Goal: Task Accomplishment & Management: Complete application form

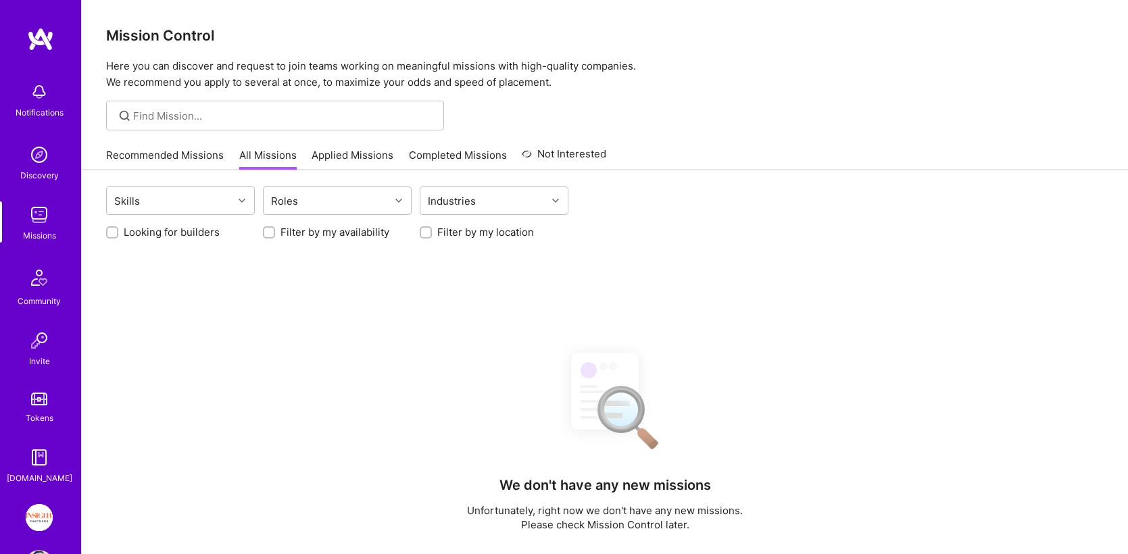
click at [39, 507] on img at bounding box center [39, 517] width 27 height 27
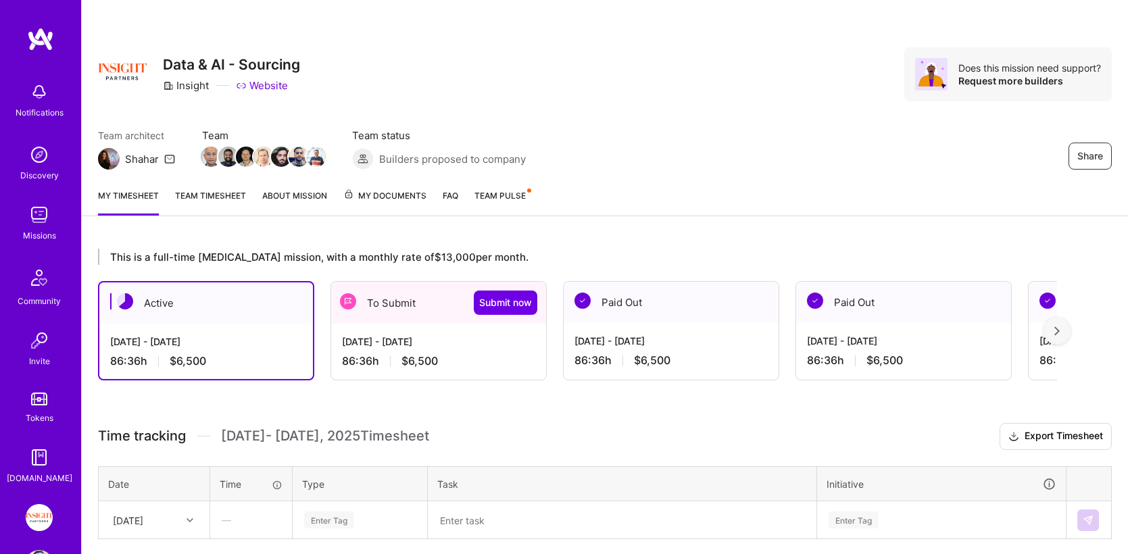
click at [459, 347] on div "[DATE] - [DATE]" at bounding box center [438, 341] width 193 height 14
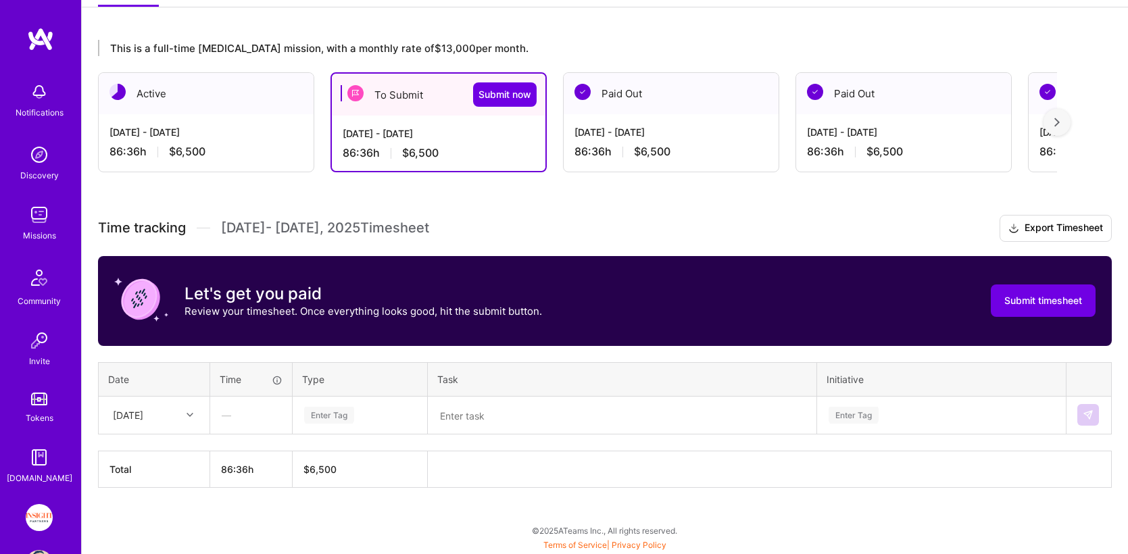
scroll to position [209, 0]
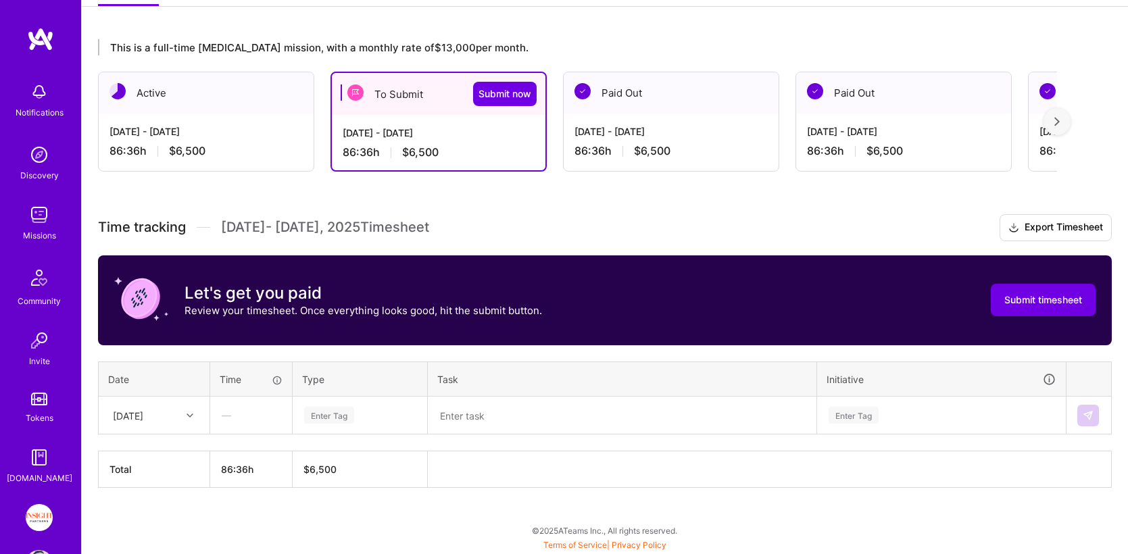
click at [349, 414] on div "Enter Tag" at bounding box center [329, 415] width 50 height 21
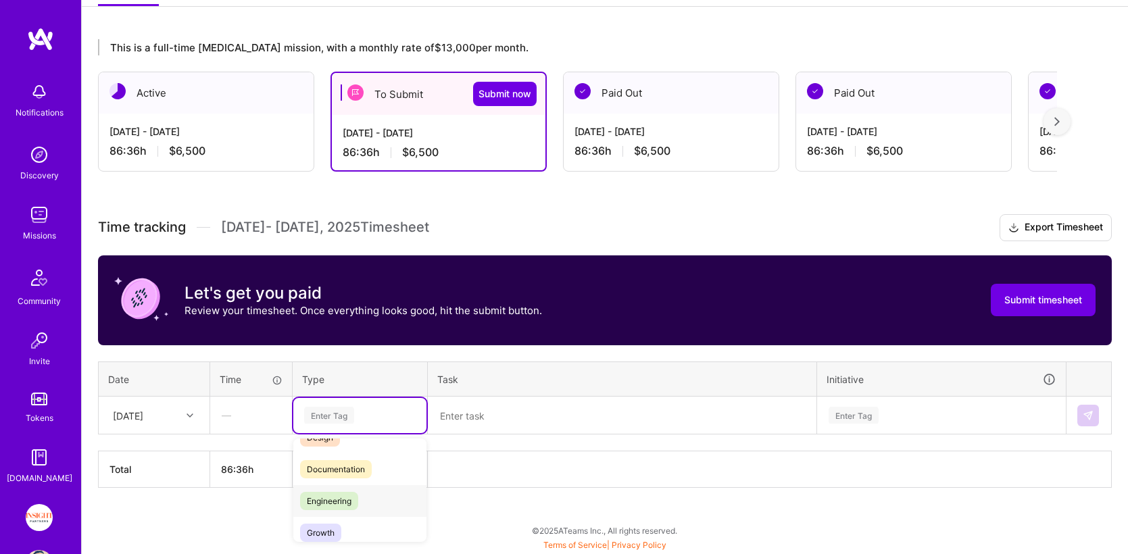
scroll to position [56, 0]
click at [349, 501] on span "Engineering" at bounding box center [329, 499] width 58 height 18
click at [470, 418] on textarea at bounding box center [622, 415] width 386 height 35
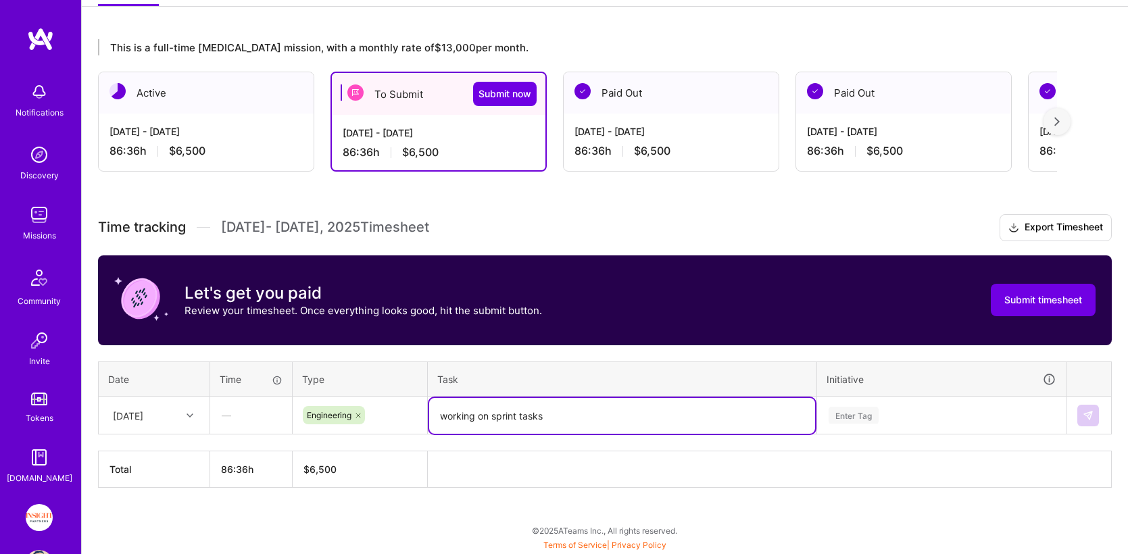
type textarea "working on sprint tasks"
click at [911, 386] on div "Initiative" at bounding box center [941, 380] width 230 height 16
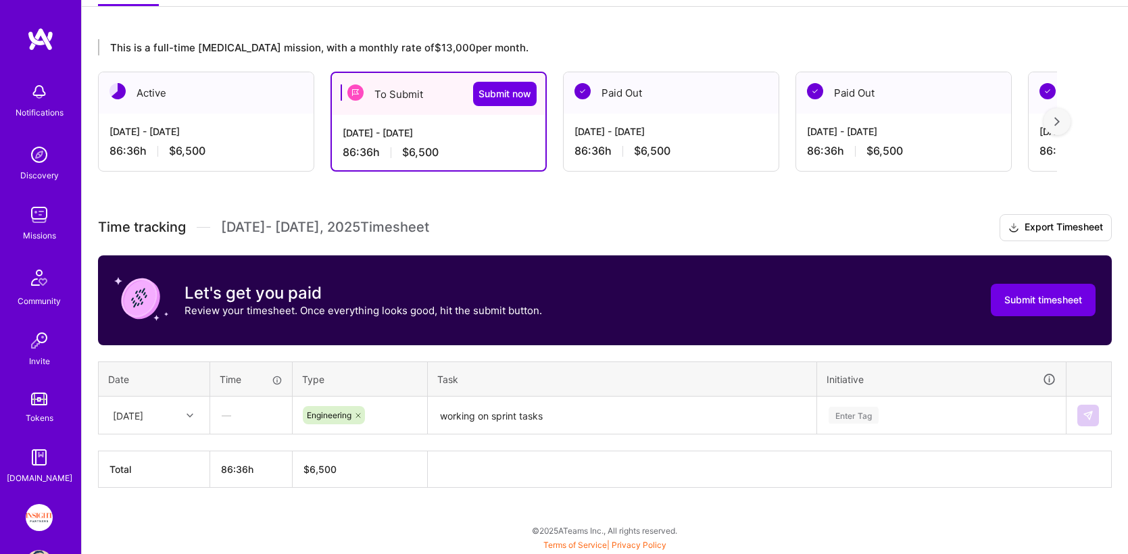
click at [899, 423] on div "Enter Tag" at bounding box center [940, 415] width 247 height 35
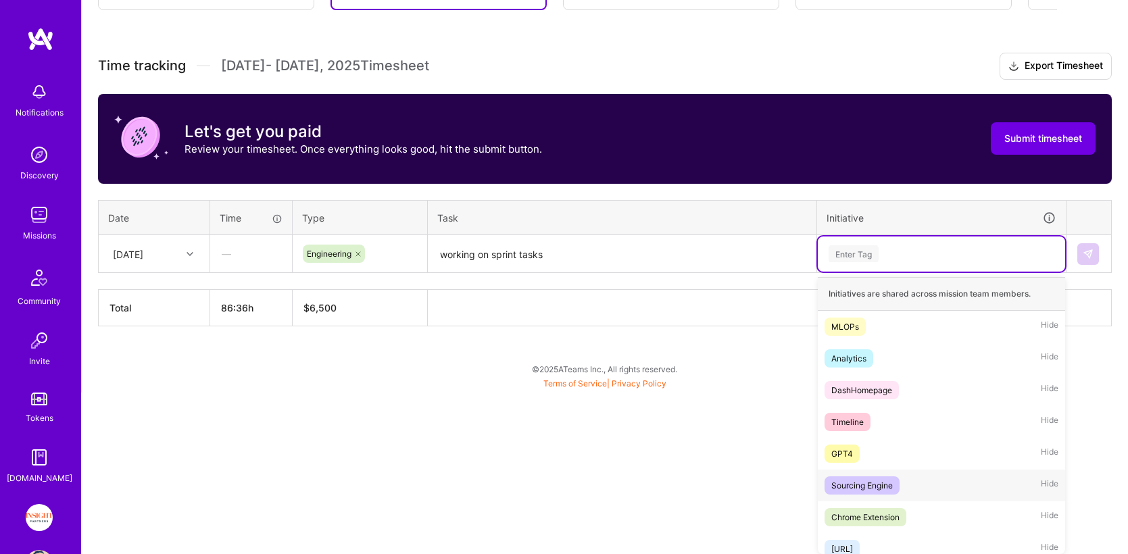
click at [924, 493] on div "Sourcing Engine Hide" at bounding box center [940, 486] width 247 height 32
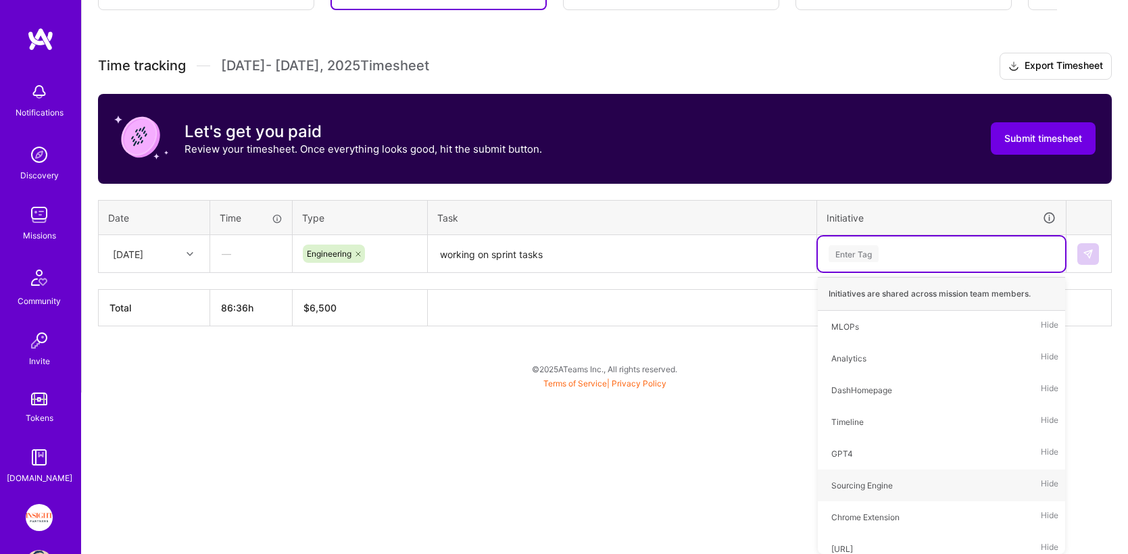
scroll to position [209, 0]
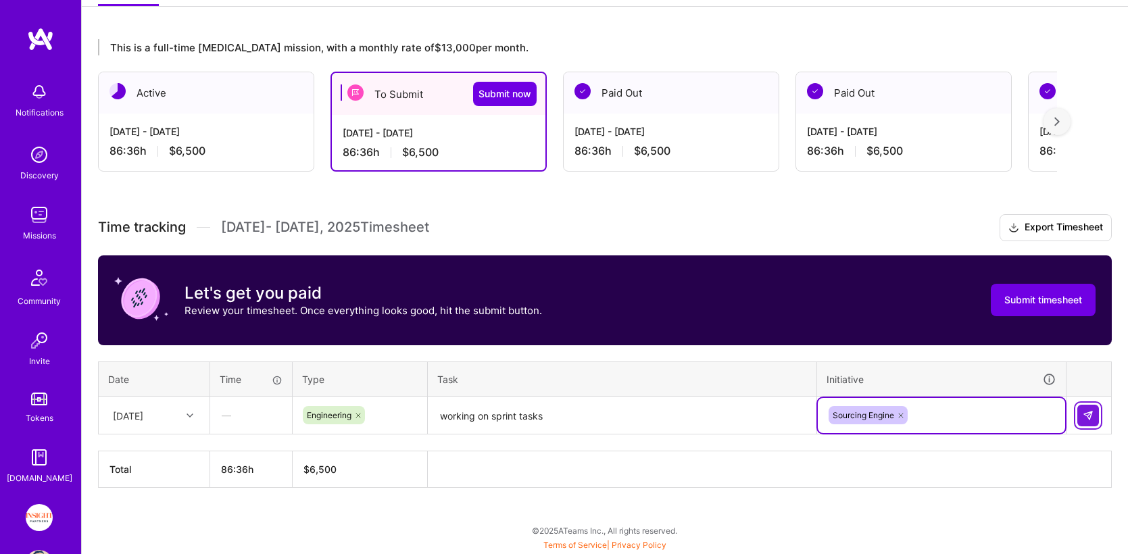
click at [1092, 418] on button at bounding box center [1088, 416] width 22 height 22
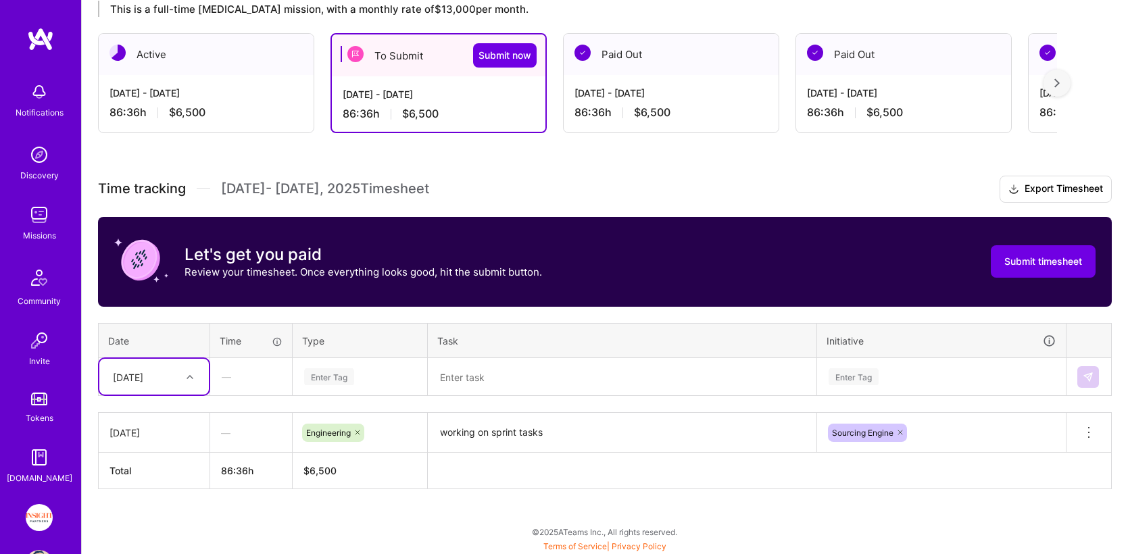
scroll to position [249, 0]
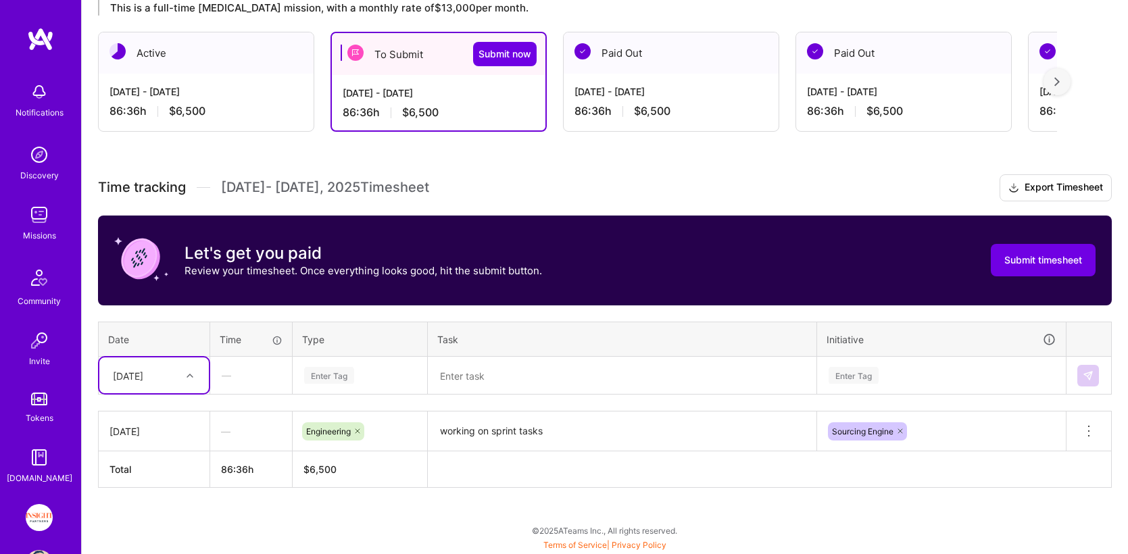
click at [159, 367] on div "[DATE]" at bounding box center [143, 375] width 75 height 22
click at [140, 470] on div "[DATE]" at bounding box center [153, 463] width 109 height 25
click at [380, 366] on div "Enter Tag" at bounding box center [359, 375] width 133 height 35
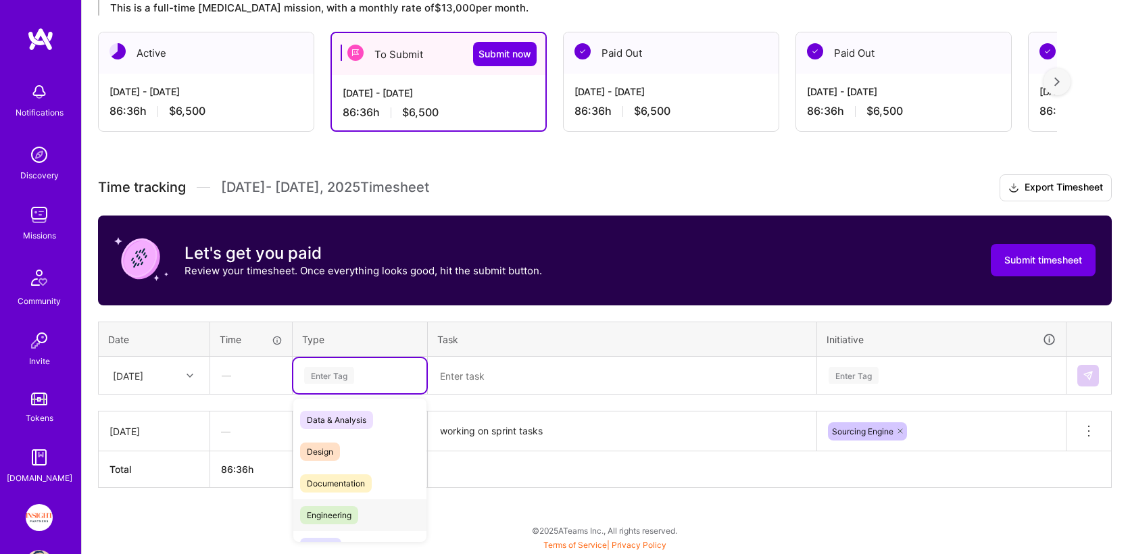
click at [348, 513] on span "Engineering" at bounding box center [329, 515] width 58 height 18
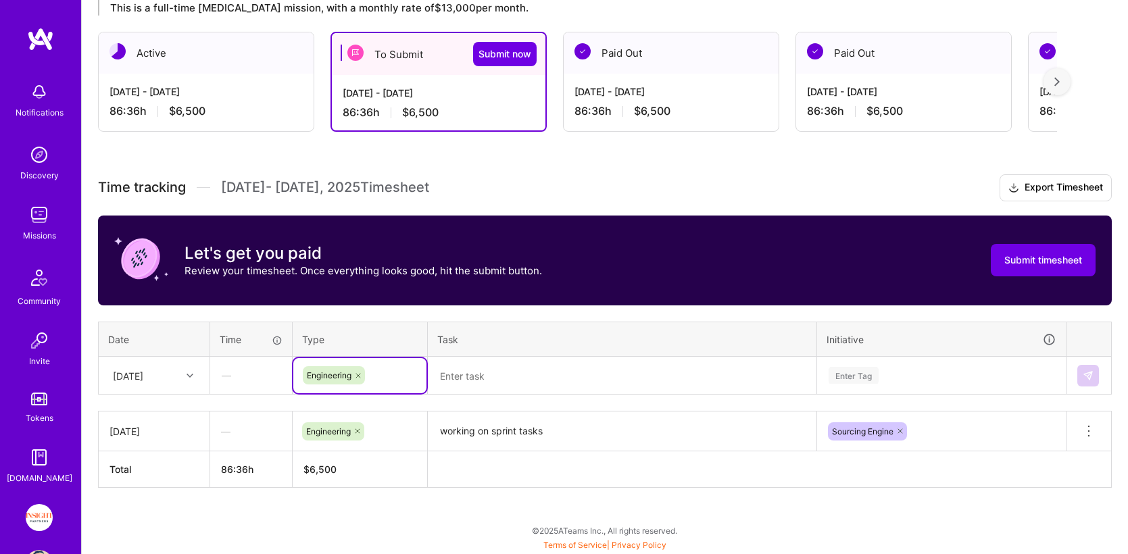
click at [530, 370] on textarea at bounding box center [622, 376] width 386 height 36
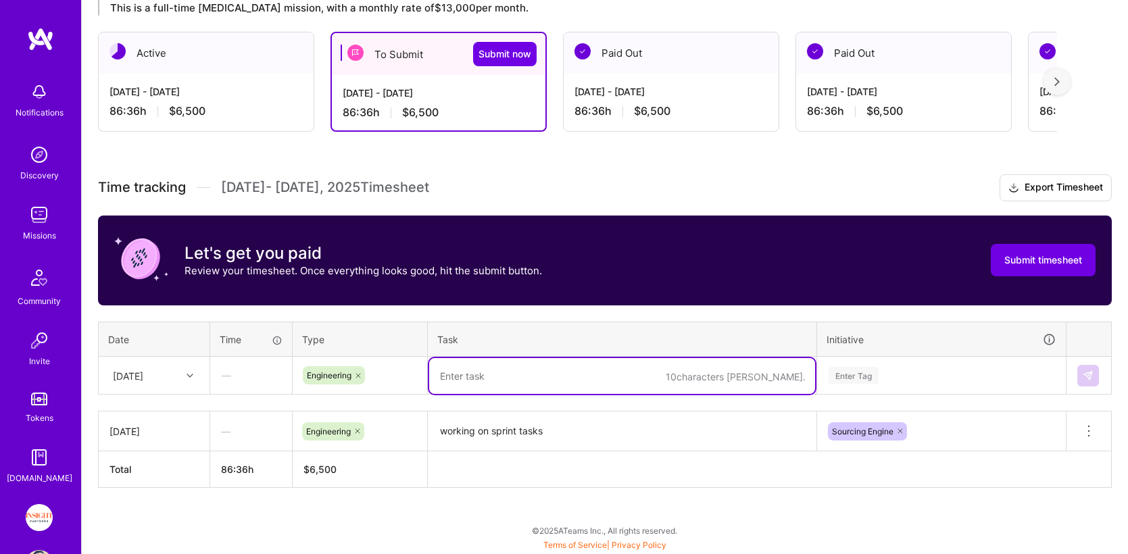
paste textarea "working on sprint tasks"
type textarea "working on sprint tasks"
click at [944, 378] on div "Enter Tag" at bounding box center [940, 375] width 247 height 35
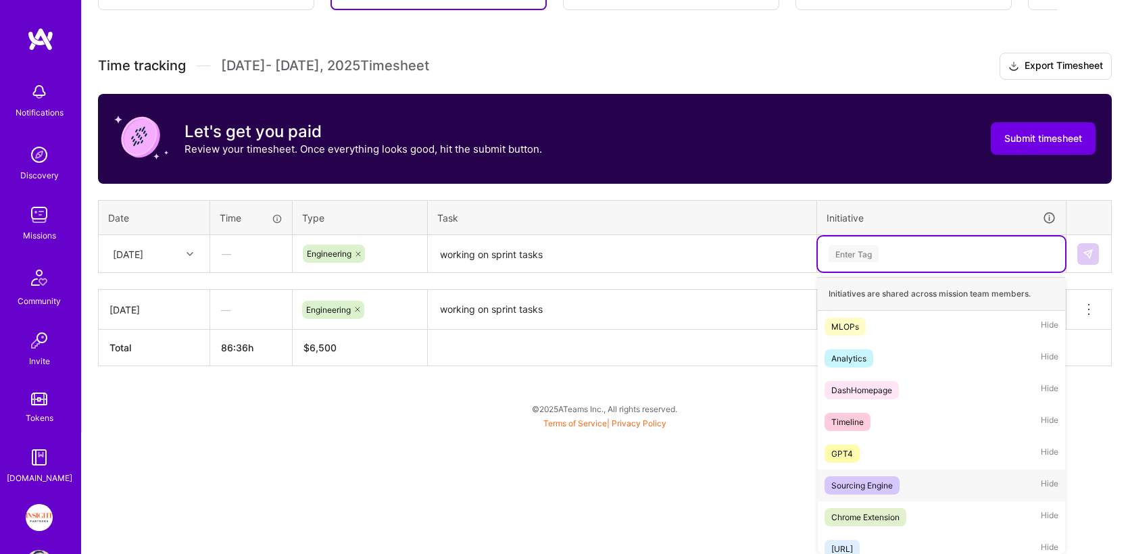
click at [884, 491] on div "Sourcing Engine" at bounding box center [861, 485] width 61 height 14
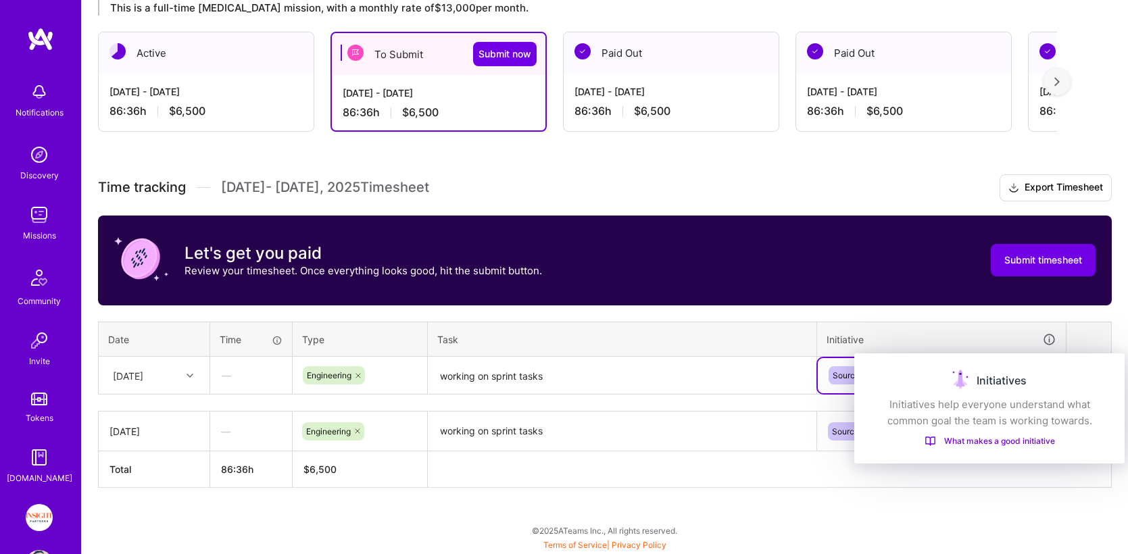
click at [1094, 370] on div "Initiatives" at bounding box center [989, 381] width 238 height 22
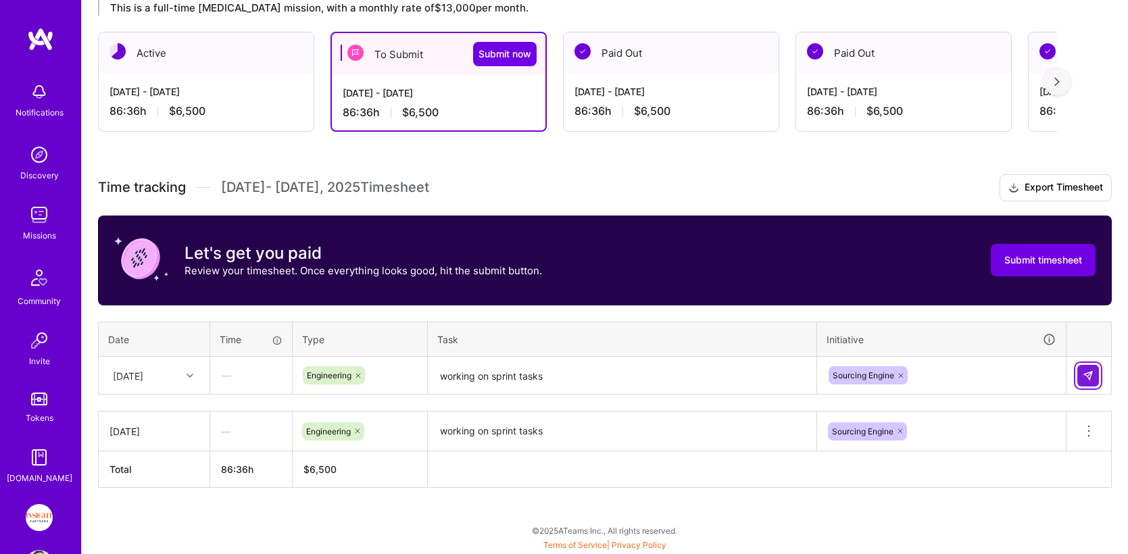
click at [1087, 381] on button at bounding box center [1088, 376] width 22 height 22
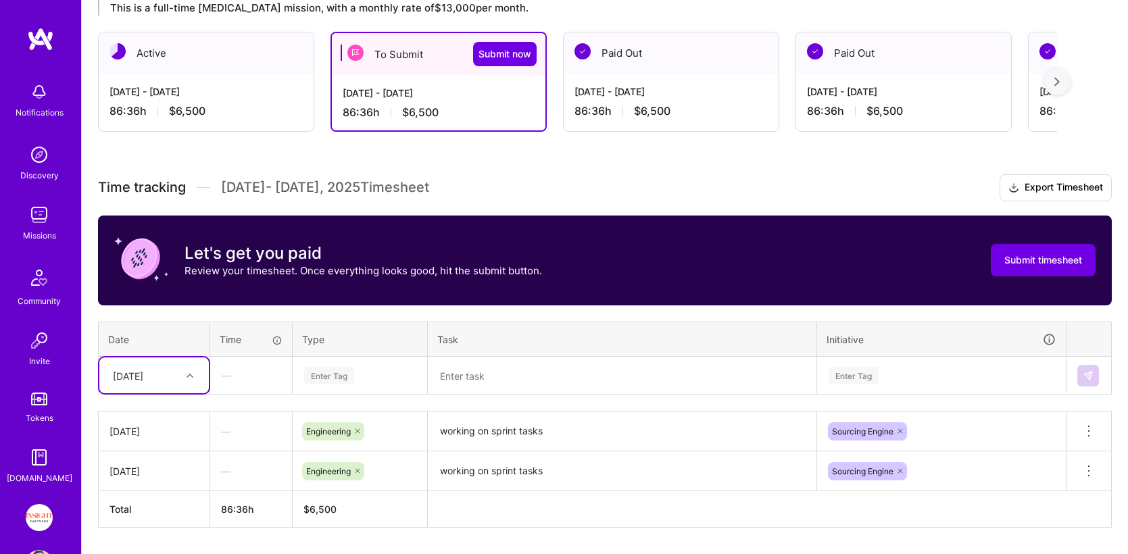
click at [145, 362] on div "option [DATE], selected. Select is focused ,type to refine list, press Down to …" at bounding box center [153, 375] width 109 height 36
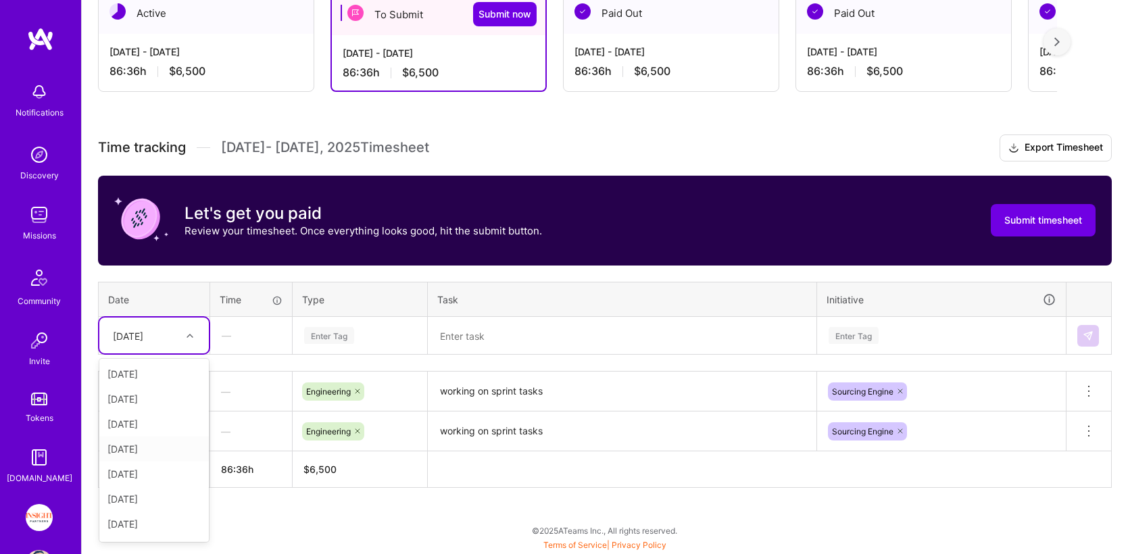
click at [150, 451] on div "[DATE]" at bounding box center [153, 448] width 109 height 25
click at [342, 328] on div "Enter Tag" at bounding box center [329, 335] width 50 height 21
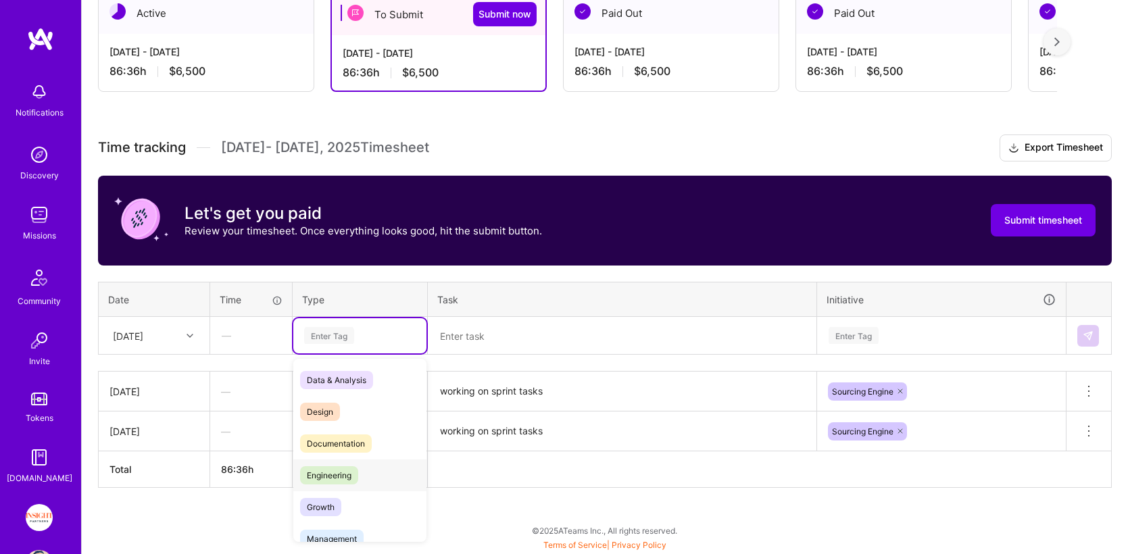
click at [359, 480] on div "Engineering" at bounding box center [359, 475] width 133 height 32
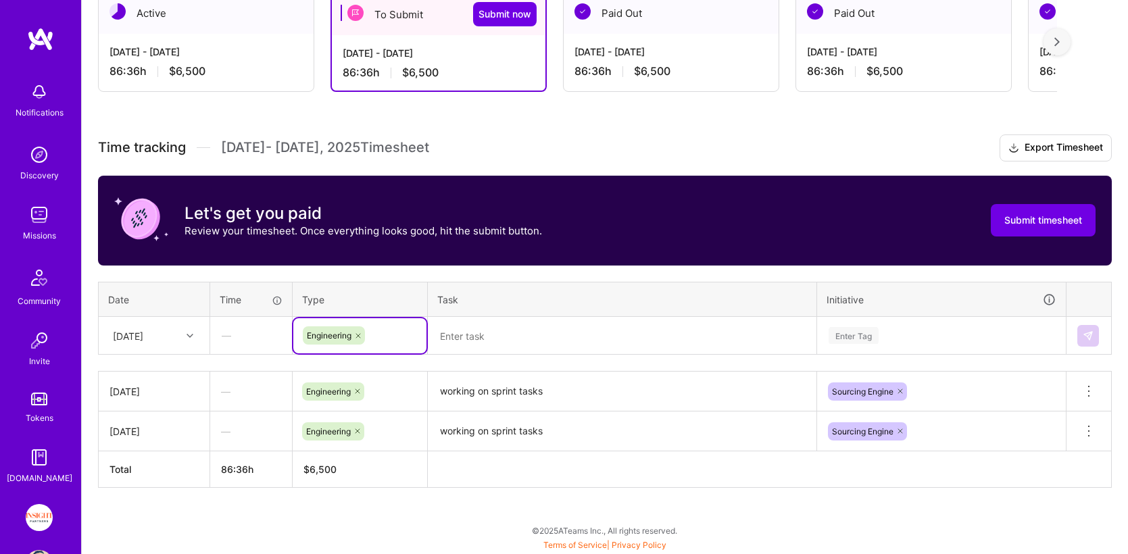
click at [511, 352] on textarea at bounding box center [622, 336] width 386 height 36
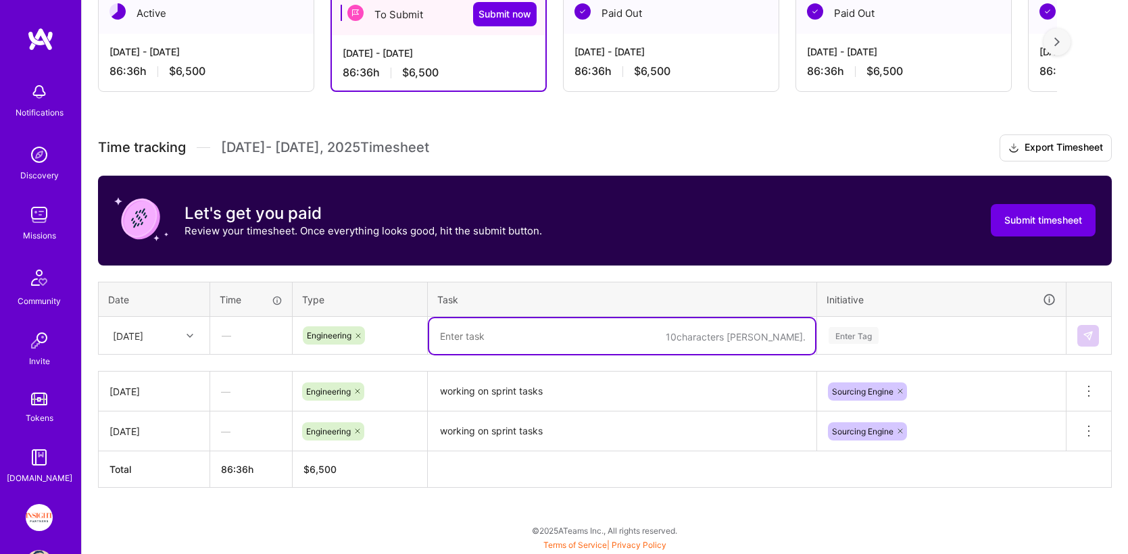
paste textarea "working on sprint tasks"
type textarea "working on sprint tasks"
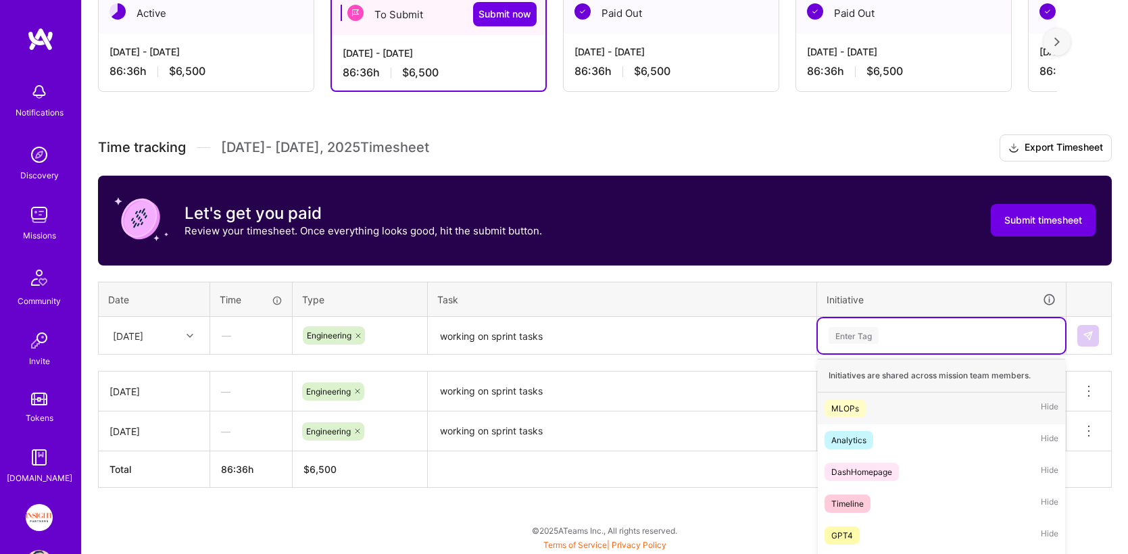
scroll to position [371, 0]
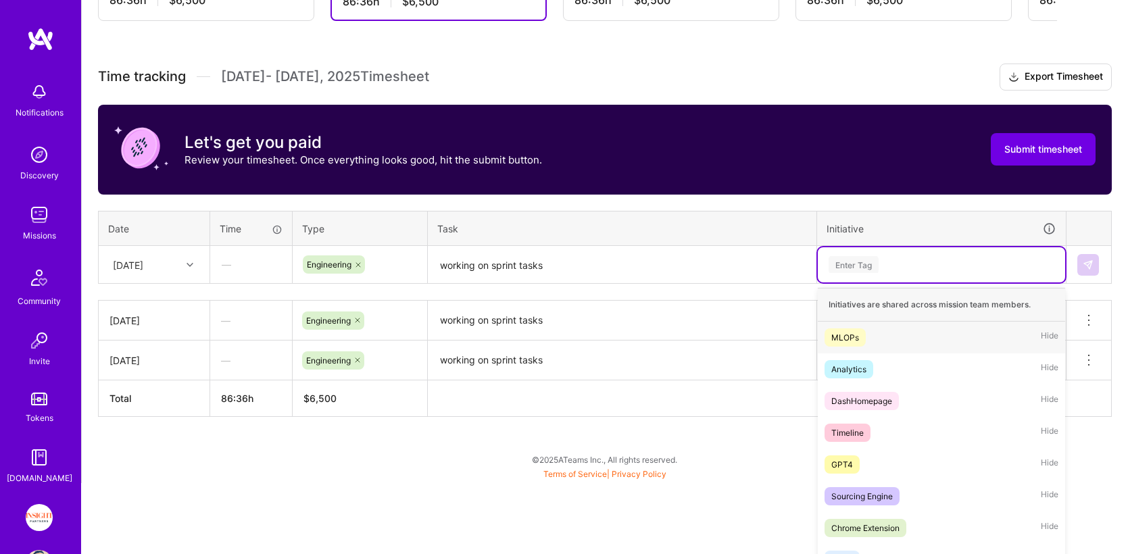
click at [866, 282] on div "option Sourcing Engine, selected. option MLOPs focused, 1 of 55. 55 results ava…" at bounding box center [940, 264] width 247 height 35
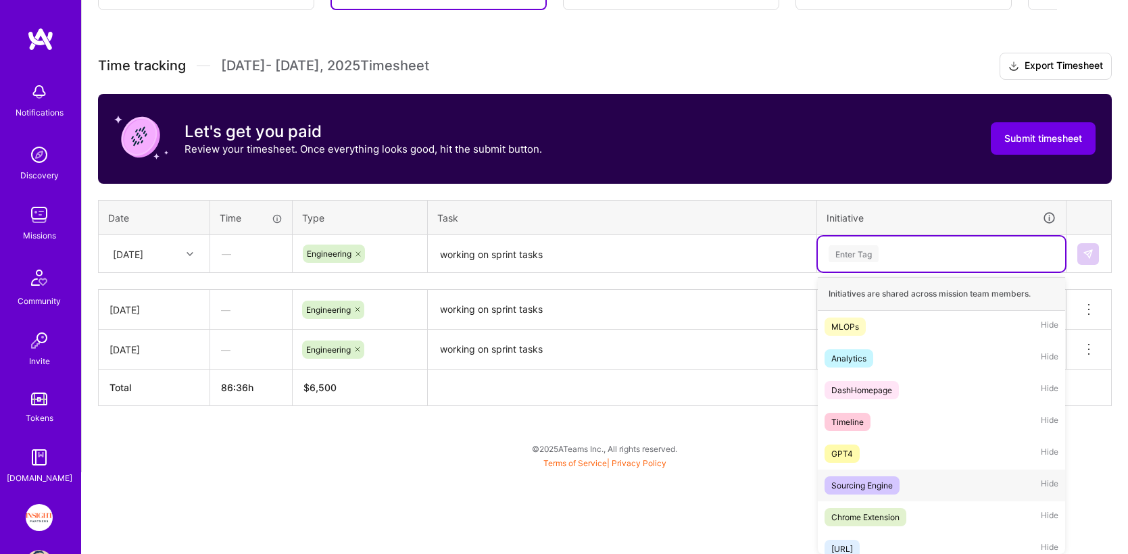
click at [890, 482] on div "Sourcing Engine" at bounding box center [861, 485] width 61 height 14
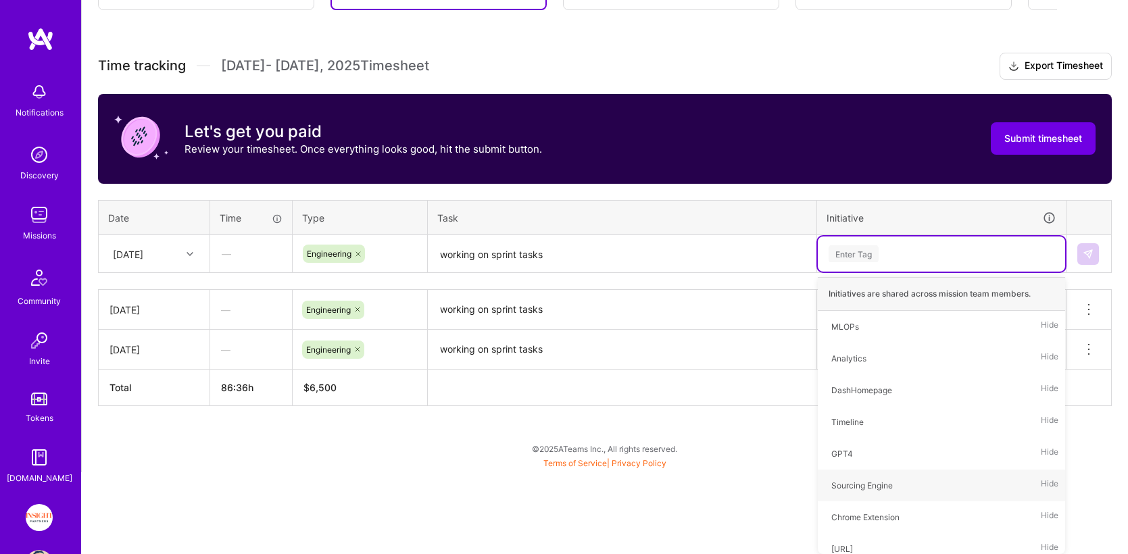
scroll to position [289, 0]
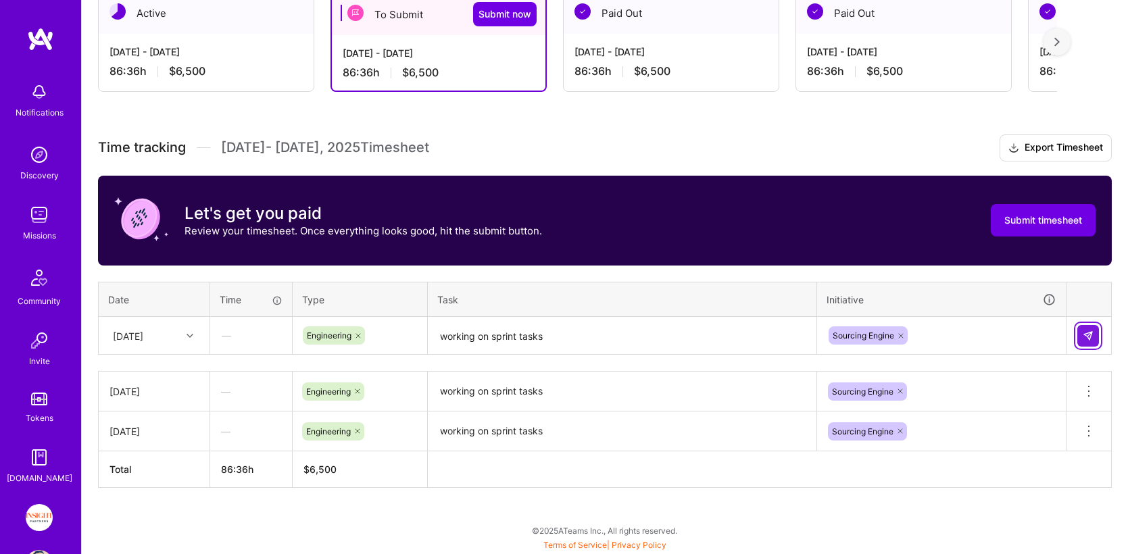
click at [1084, 327] on button at bounding box center [1088, 336] width 22 height 22
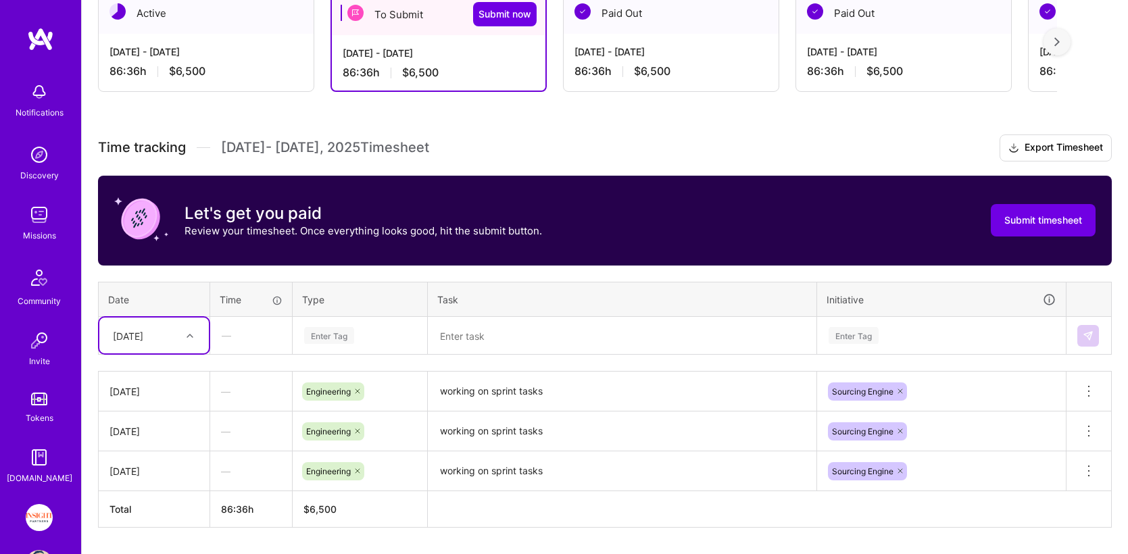
click at [152, 338] on div "[DATE]" at bounding box center [153, 336] width 109 height 36
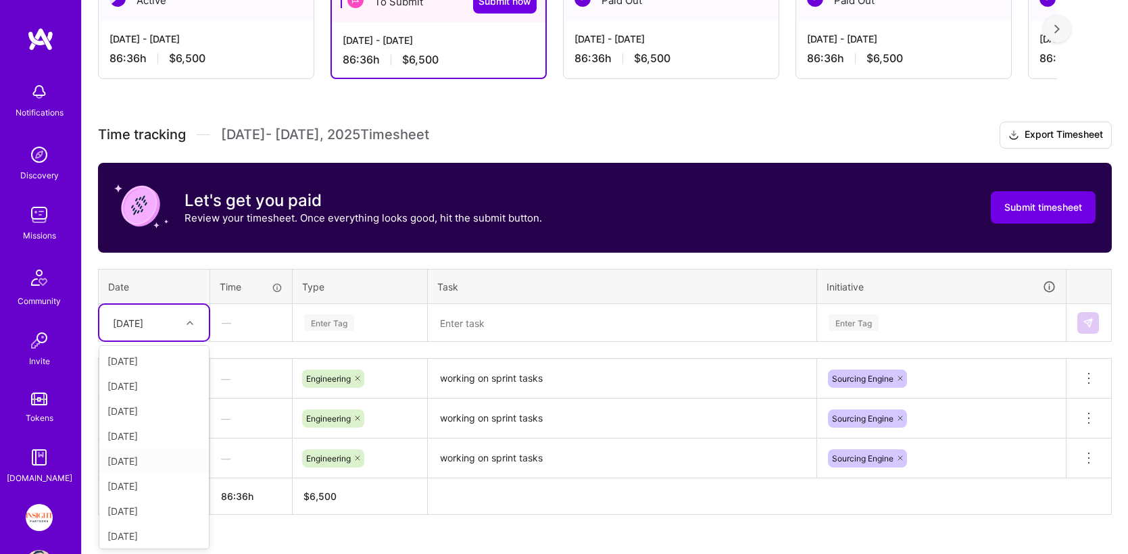
click at [153, 465] on div "[DATE]" at bounding box center [153, 461] width 109 height 25
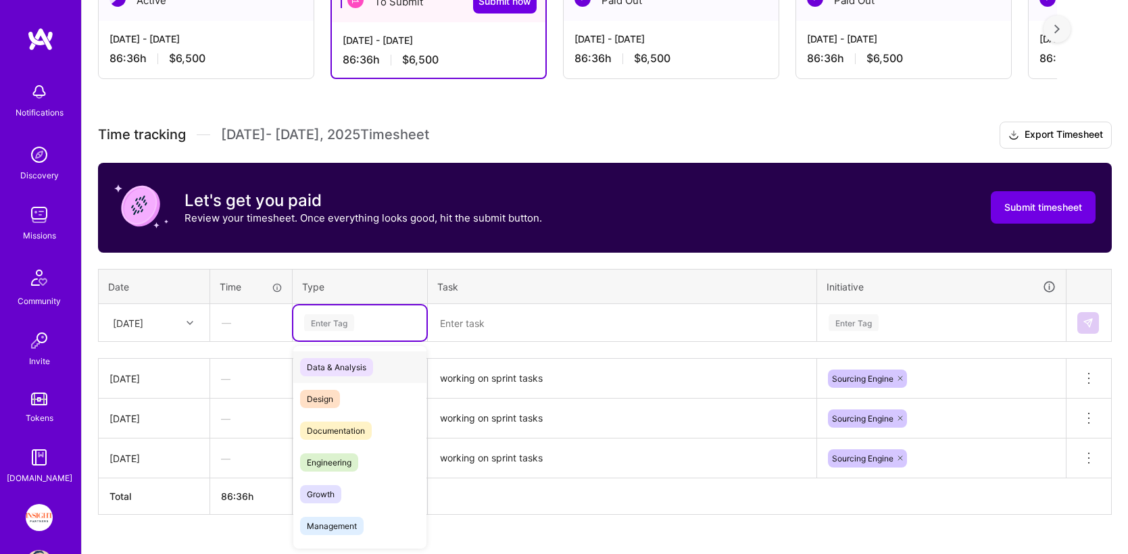
click at [384, 331] on div "Enter Tag" at bounding box center [360, 322] width 114 height 17
click at [359, 463] on div "Engineering" at bounding box center [359, 463] width 133 height 32
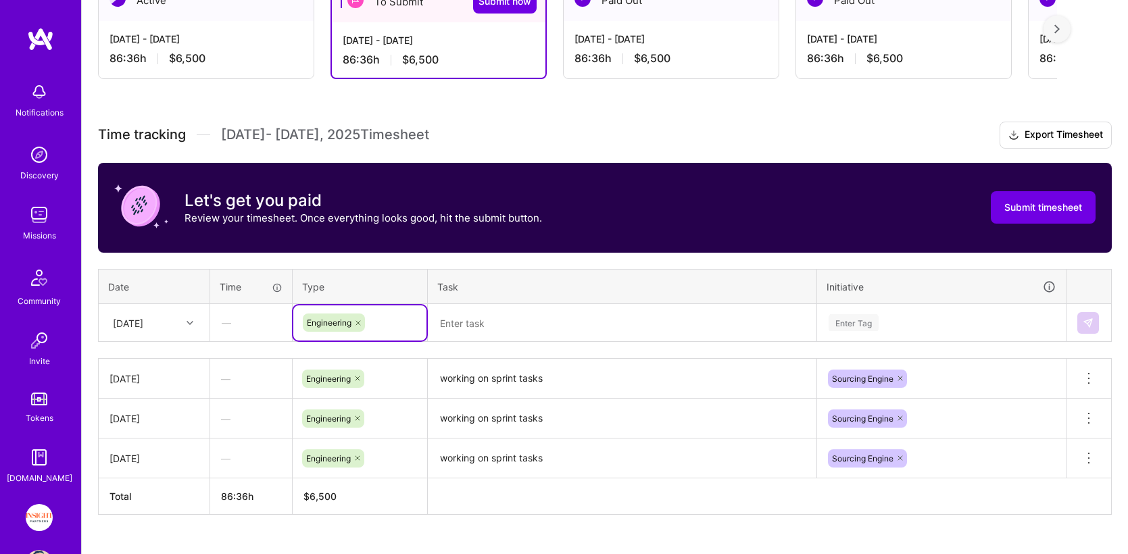
click at [468, 305] on textarea at bounding box center [622, 323] width 386 height 36
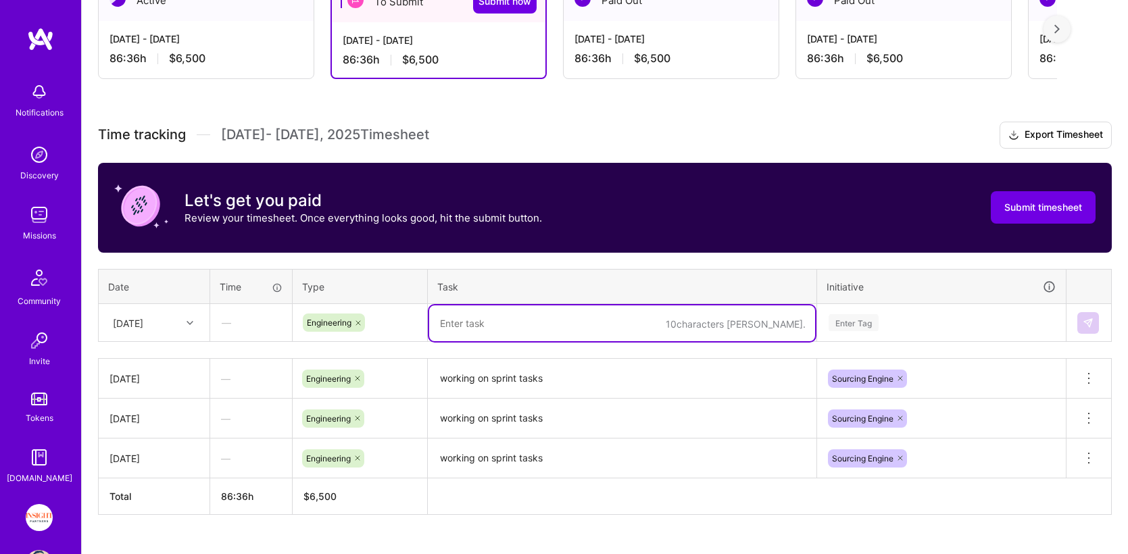
paste textarea "working on sprint tasks"
type textarea "working on sprint tasks"
click at [903, 322] on div "Enter Tag" at bounding box center [940, 322] width 247 height 35
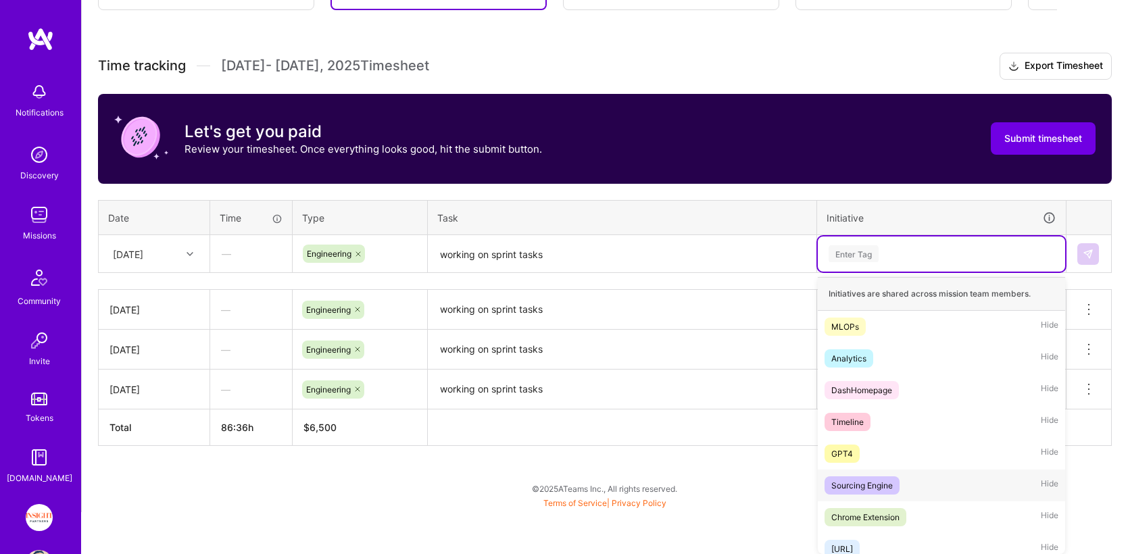
click at [887, 478] on div "Sourcing Engine" at bounding box center [861, 485] width 61 height 14
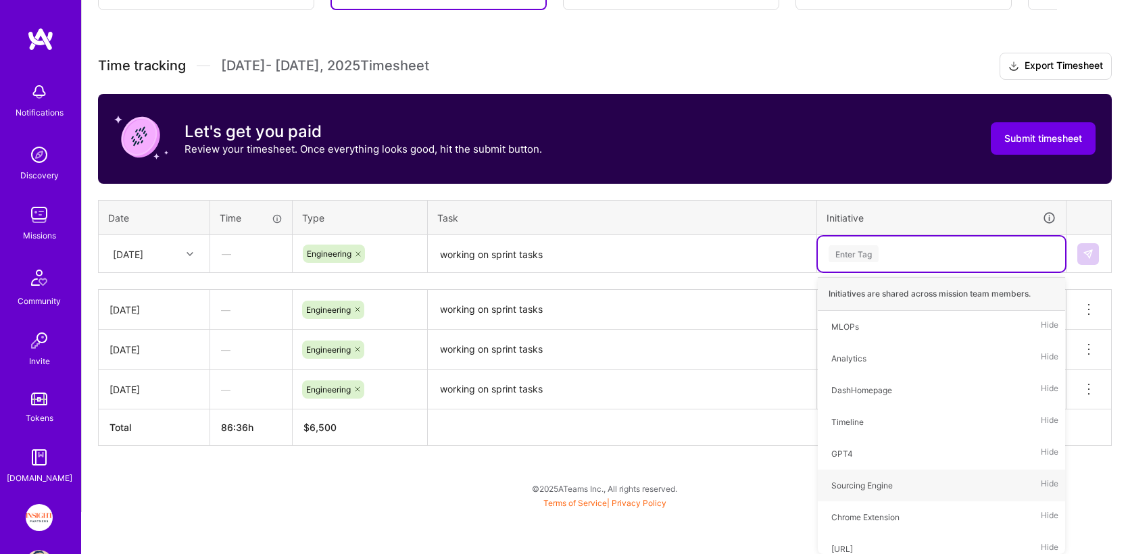
scroll to position [329, 0]
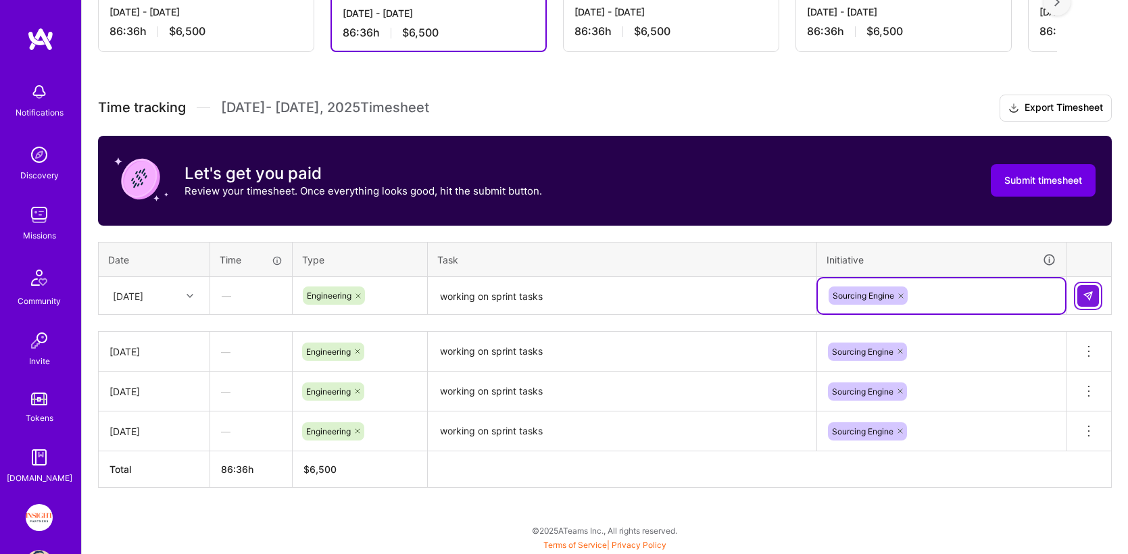
click at [1084, 293] on img at bounding box center [1087, 296] width 11 height 11
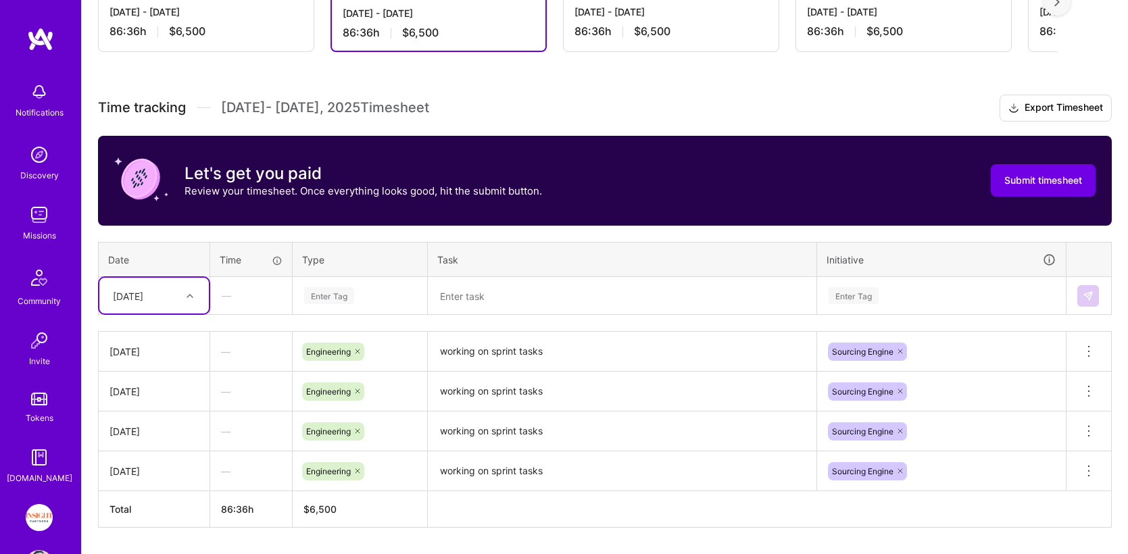
click at [157, 310] on div "[DATE]" at bounding box center [153, 296] width 109 height 36
click at [152, 463] on div "[DATE]" at bounding box center [153, 459] width 109 height 25
click at [351, 290] on div "Enter Tag" at bounding box center [329, 295] width 50 height 21
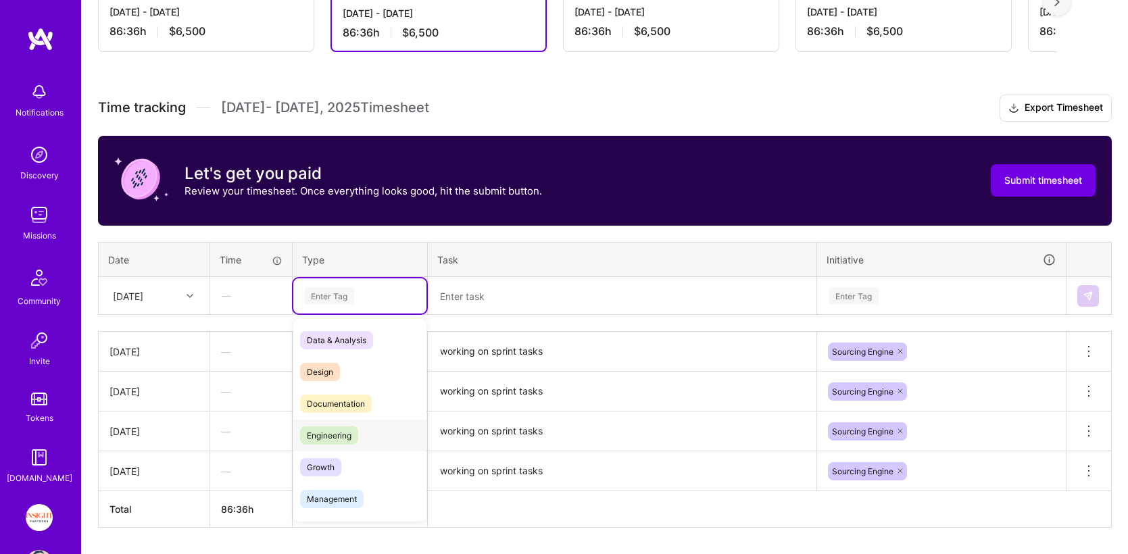
click at [349, 440] on span "Engineering" at bounding box center [329, 435] width 58 height 18
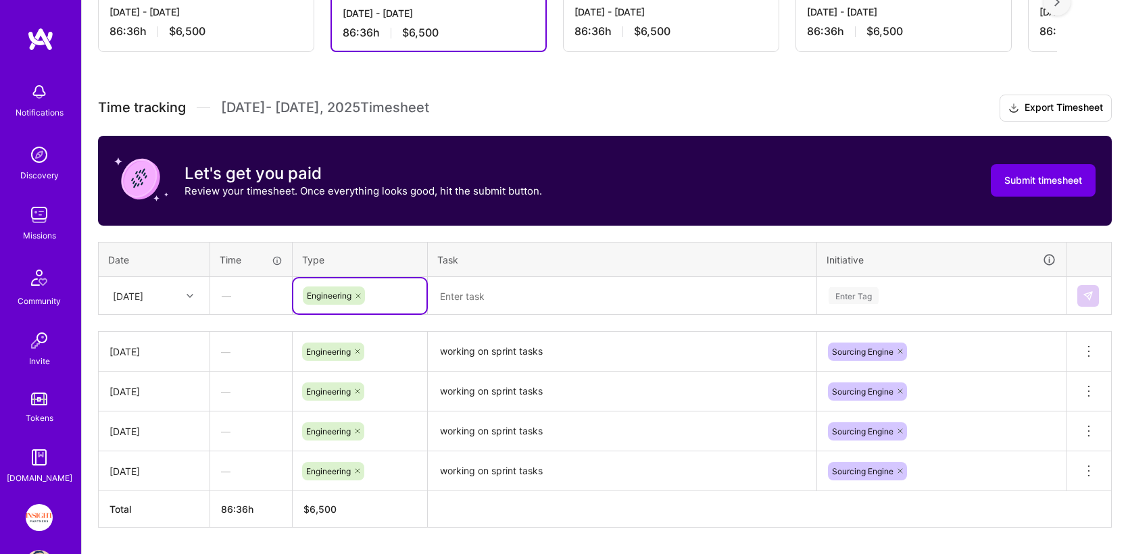
click at [472, 284] on textarea at bounding box center [622, 296] width 386 height 36
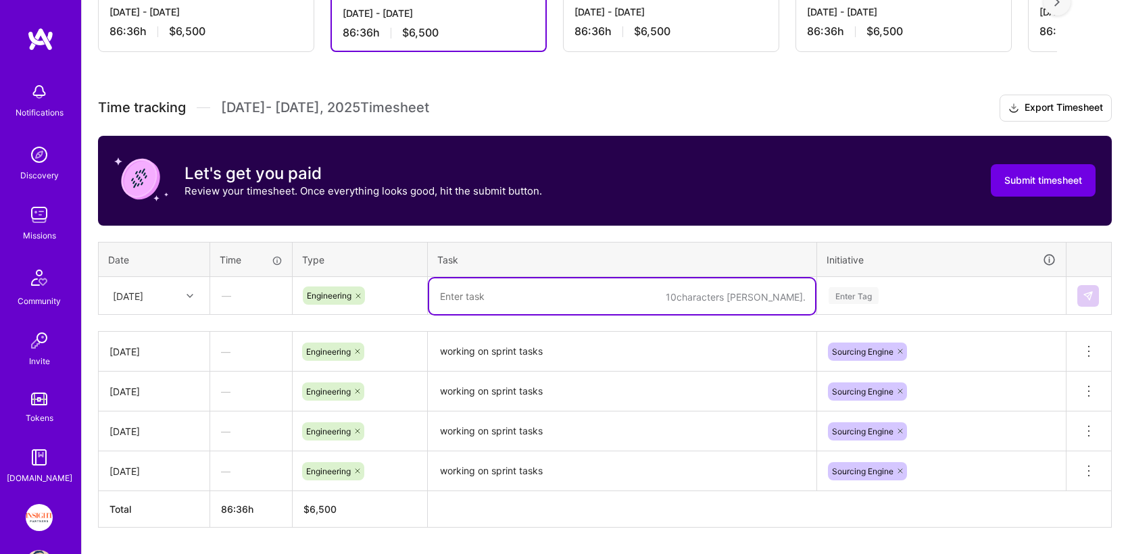
paste textarea "working on sprint tasks"
type textarea "working on sprint tasks"
click at [904, 284] on div "Enter Tag" at bounding box center [940, 295] width 247 height 35
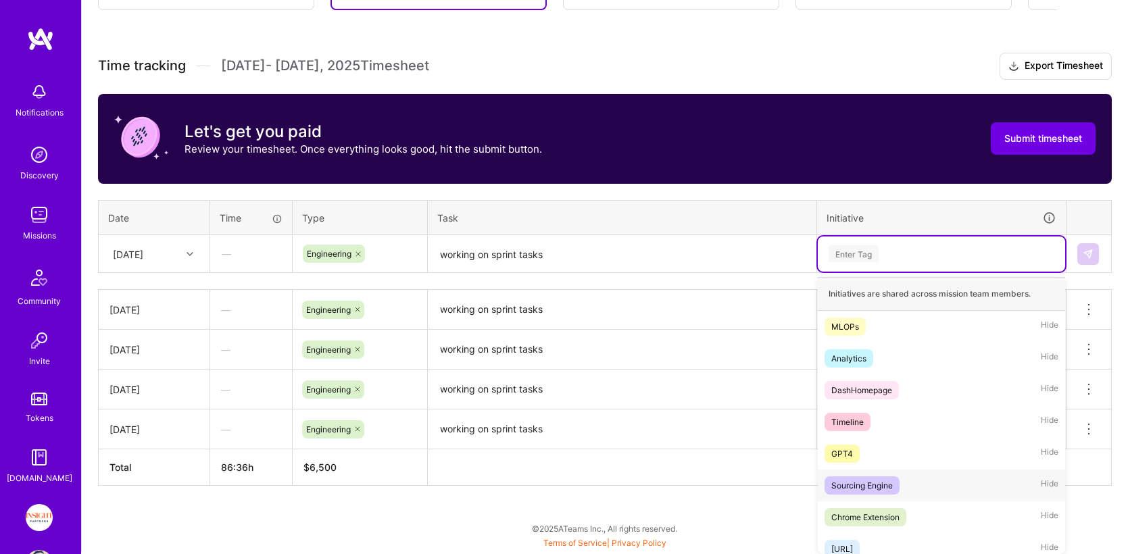
click at [892, 495] on div "Sourcing Engine Hide" at bounding box center [940, 486] width 247 height 32
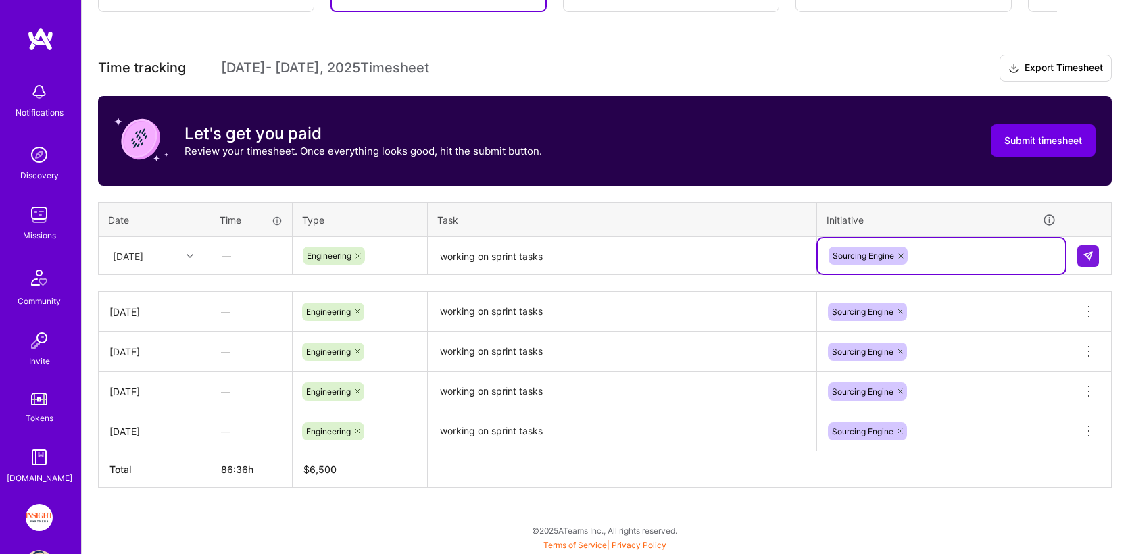
scroll to position [369, 0]
click at [1081, 264] on button at bounding box center [1088, 256] width 22 height 22
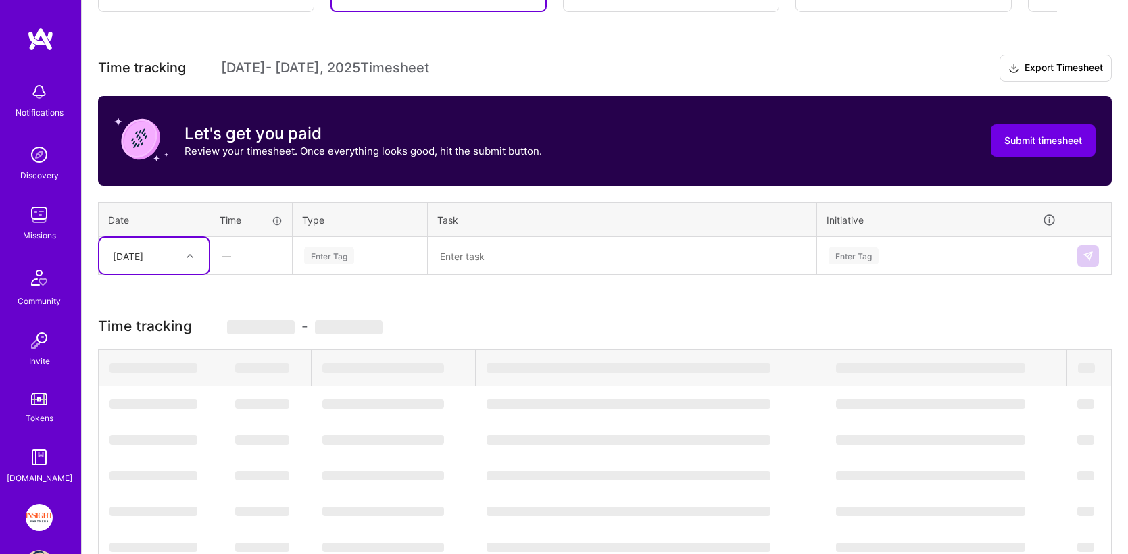
click at [189, 255] on icon at bounding box center [189, 256] width 7 height 7
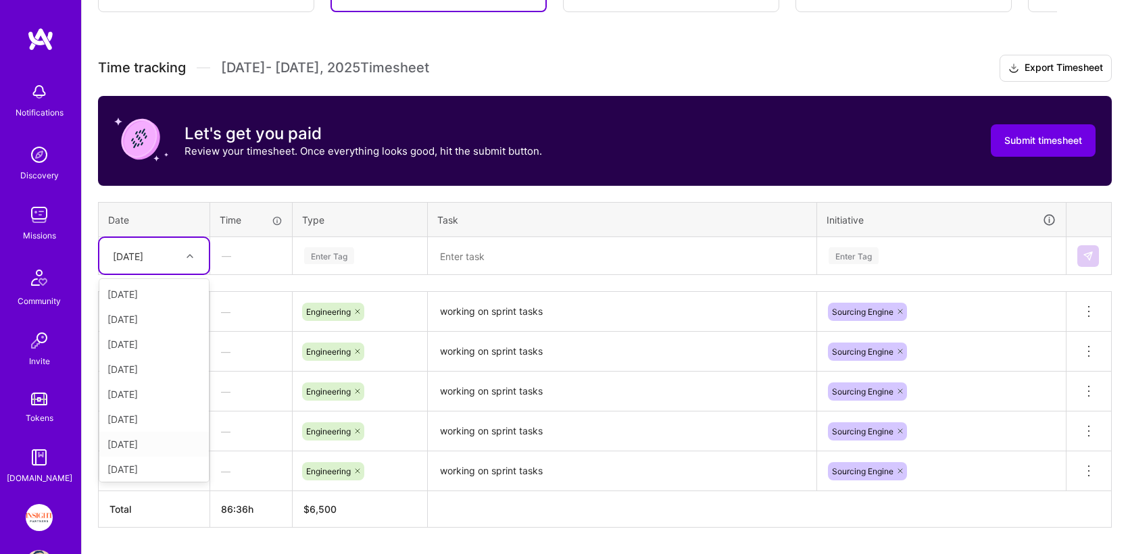
click at [135, 445] on div "[DATE]" at bounding box center [153, 444] width 109 height 25
click at [346, 253] on div "Enter Tag" at bounding box center [329, 255] width 50 height 21
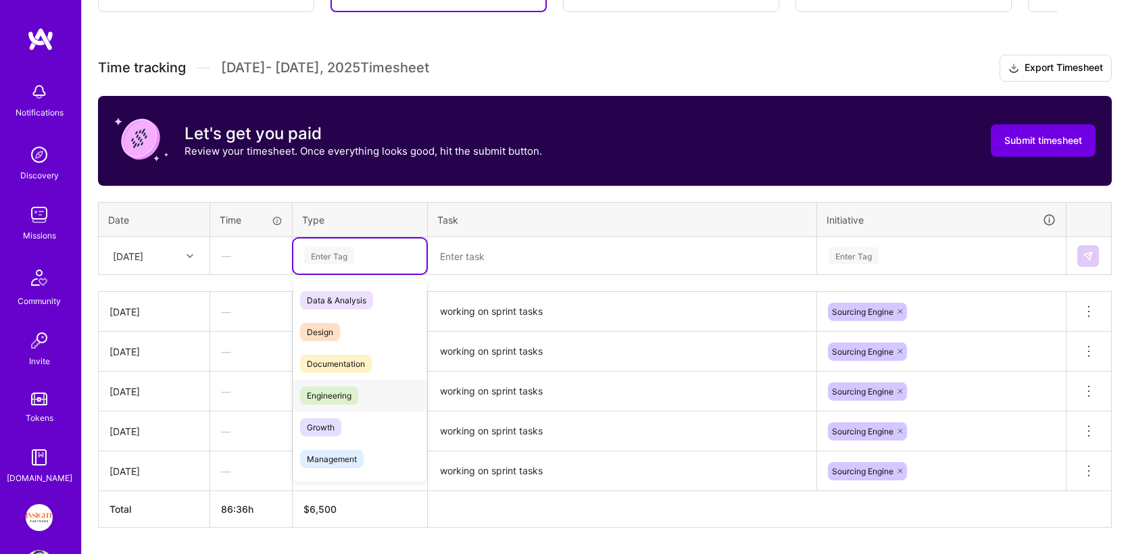
drag, startPoint x: 365, startPoint y: 402, endPoint x: 460, endPoint y: 306, distance: 135.2
click at [365, 401] on div "Engineering" at bounding box center [359, 396] width 133 height 32
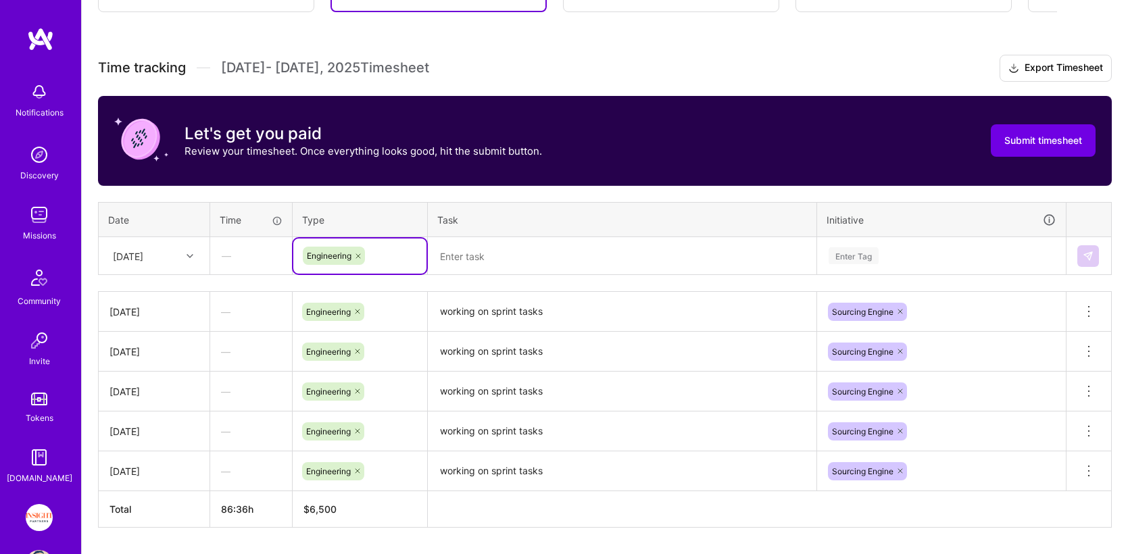
click at [484, 268] on textarea at bounding box center [622, 256] width 386 height 36
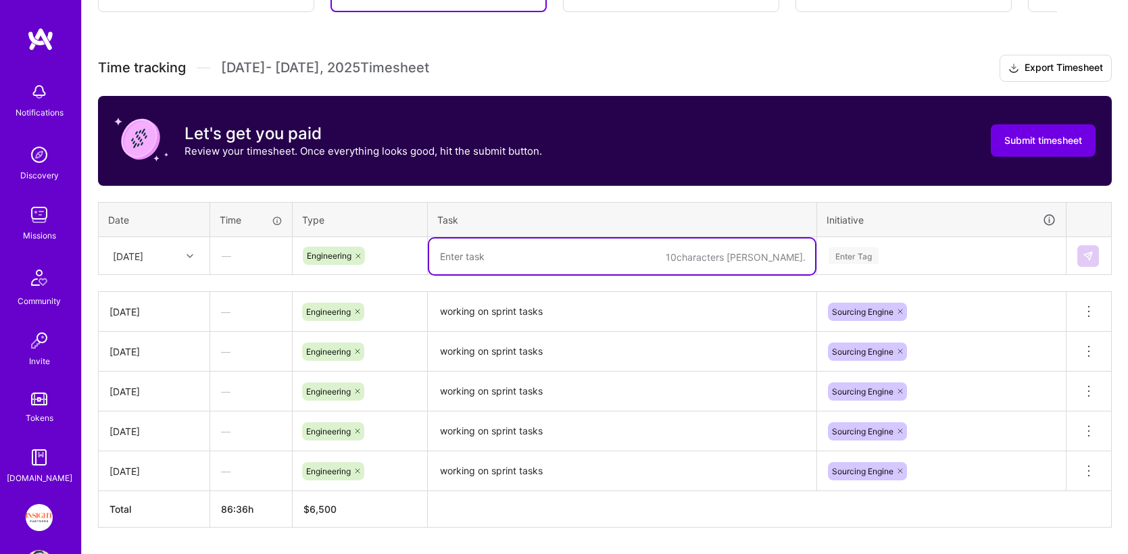
paste textarea "working on sprint tasks"
type textarea "working on sprint tasks"
click at [934, 238] on div "Enter Tag" at bounding box center [940, 255] width 247 height 35
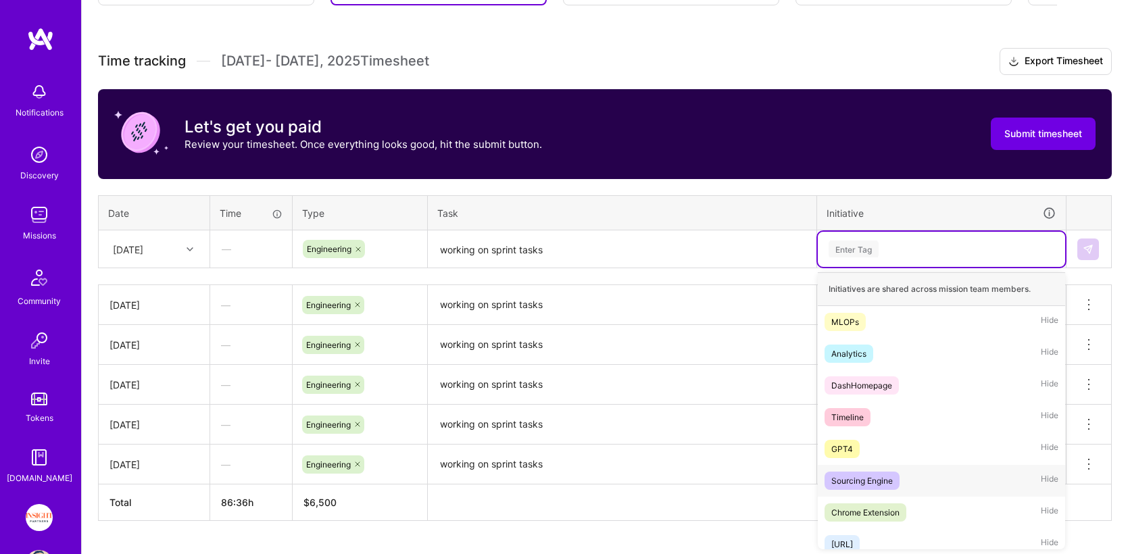
click at [886, 474] on div "Sourcing Engine" at bounding box center [861, 481] width 61 height 14
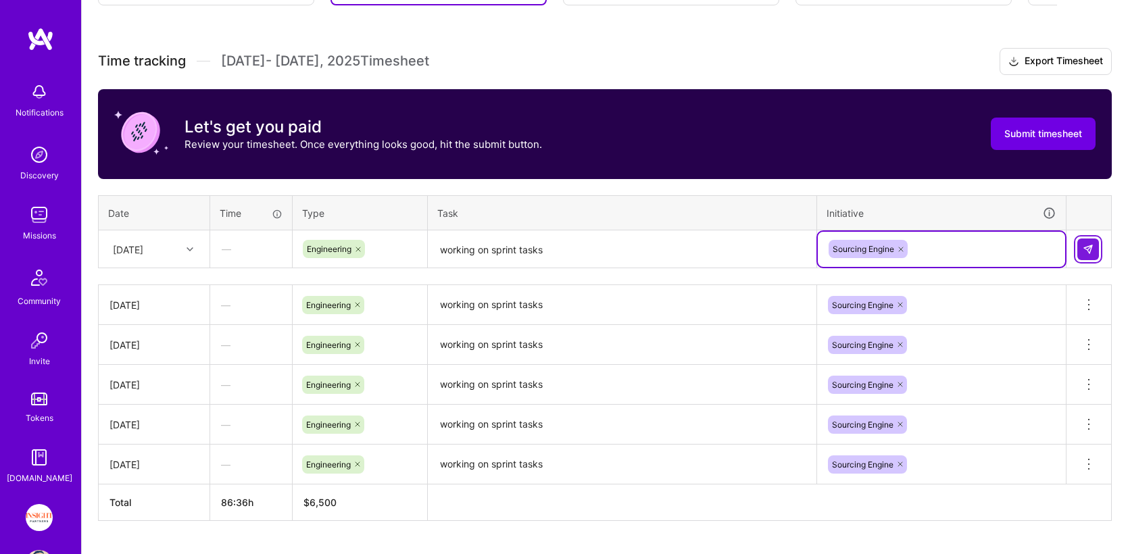
click at [1091, 248] on img at bounding box center [1087, 249] width 11 height 11
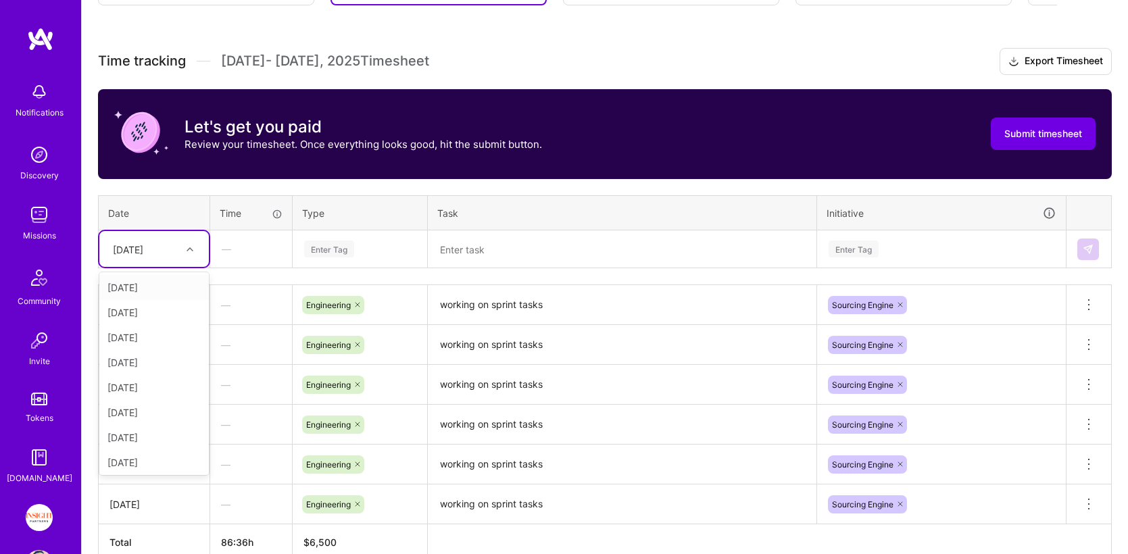
click at [168, 258] on div "[DATE]" at bounding box center [143, 249] width 75 height 22
click at [155, 370] on div "[DATE]" at bounding box center [153, 359] width 109 height 25
click at [347, 236] on div "Enter Tag" at bounding box center [359, 249] width 133 height 35
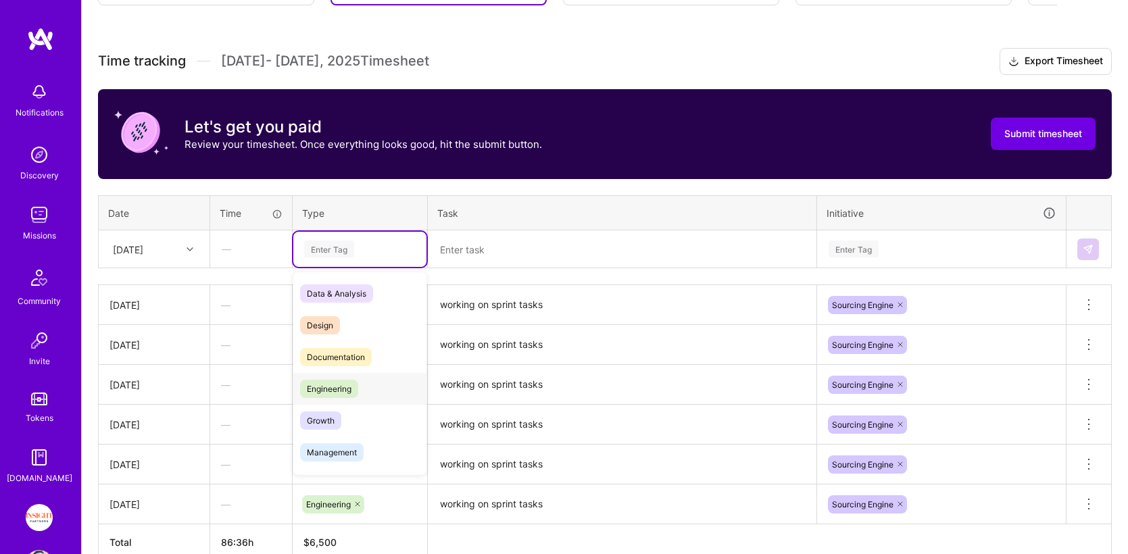
click at [343, 393] on span "Engineering" at bounding box center [329, 389] width 58 height 18
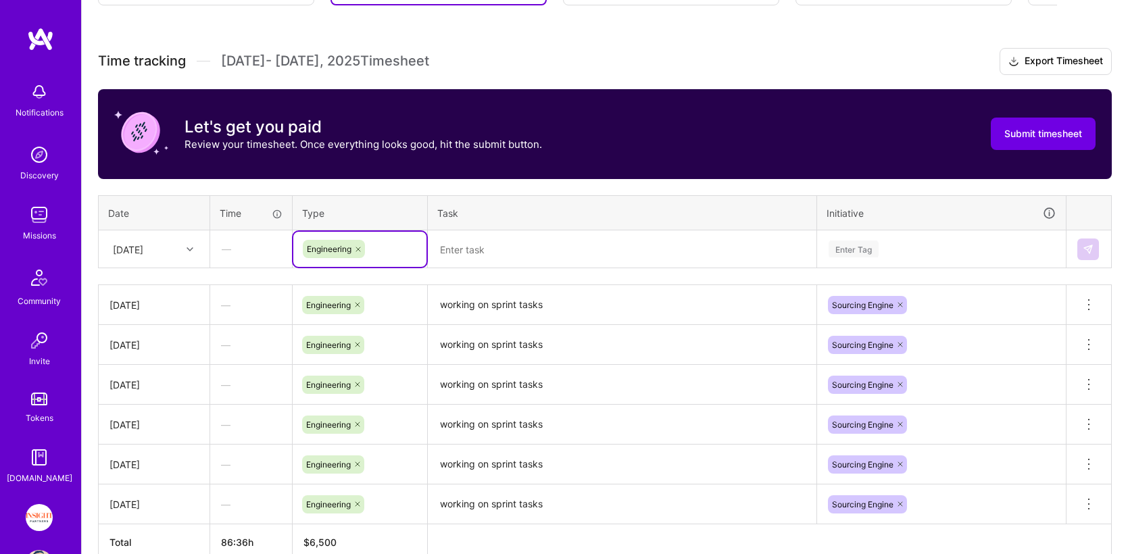
click at [514, 240] on textarea at bounding box center [622, 250] width 386 height 36
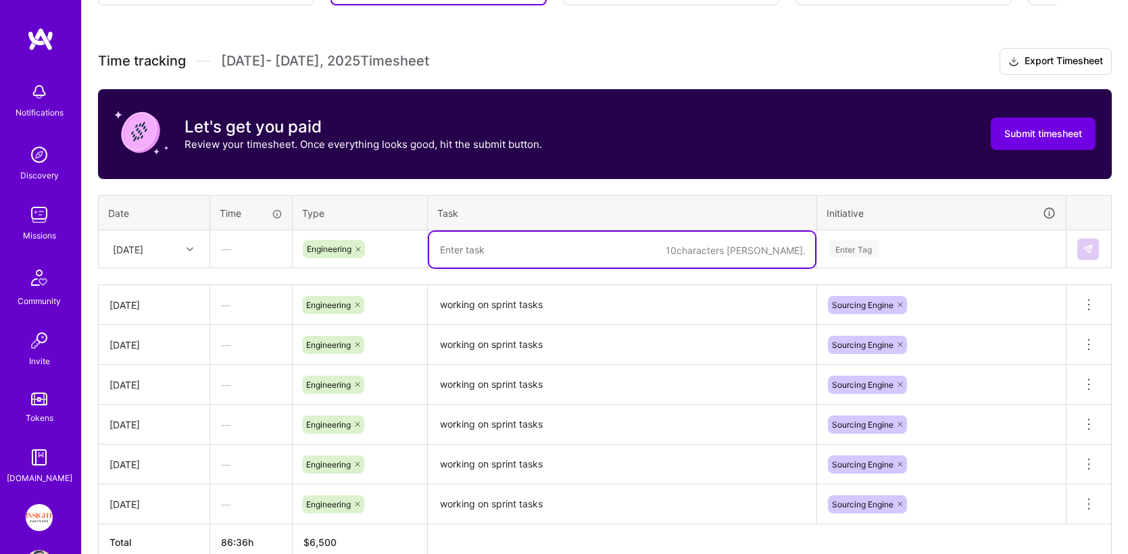
paste textarea "working on sprint tasks"
type textarea "working on sprint tasks"
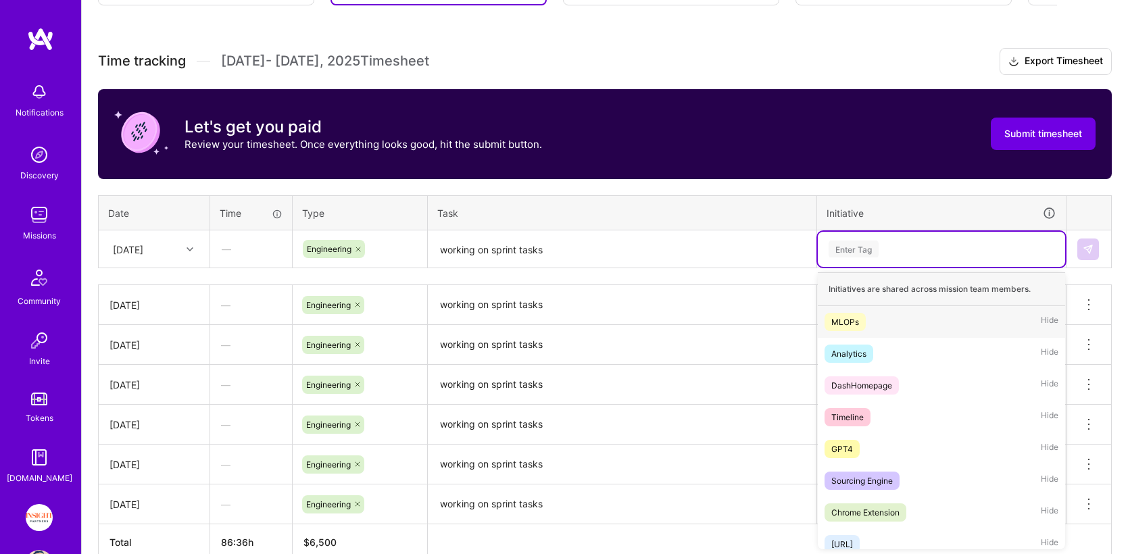
click at [874, 239] on div "Enter Tag" at bounding box center [940, 249] width 247 height 35
click at [869, 487] on div "Sourcing Engine" at bounding box center [861, 481] width 61 height 14
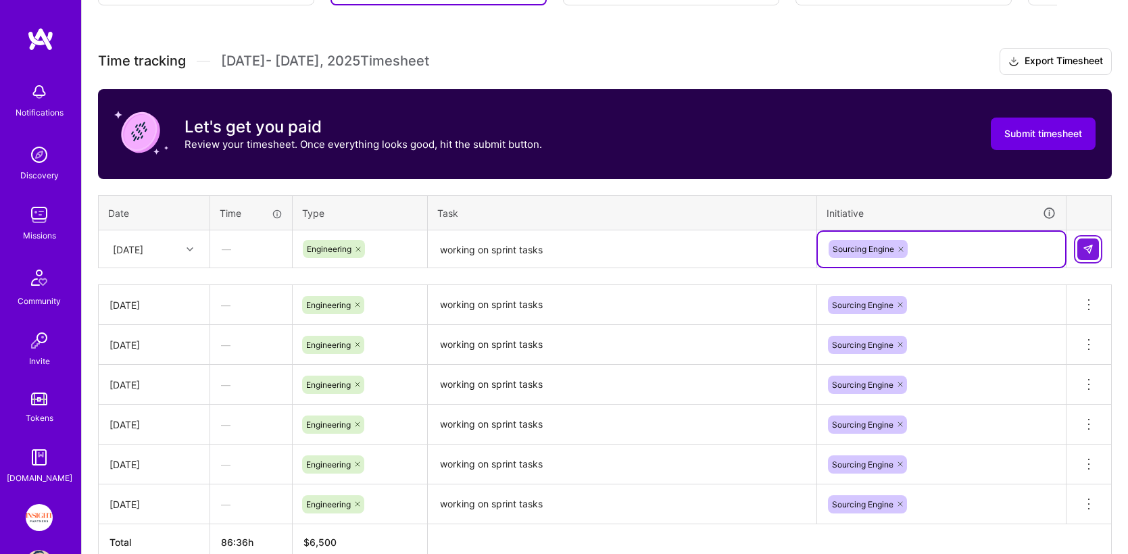
click at [1098, 243] on button at bounding box center [1088, 249] width 22 height 22
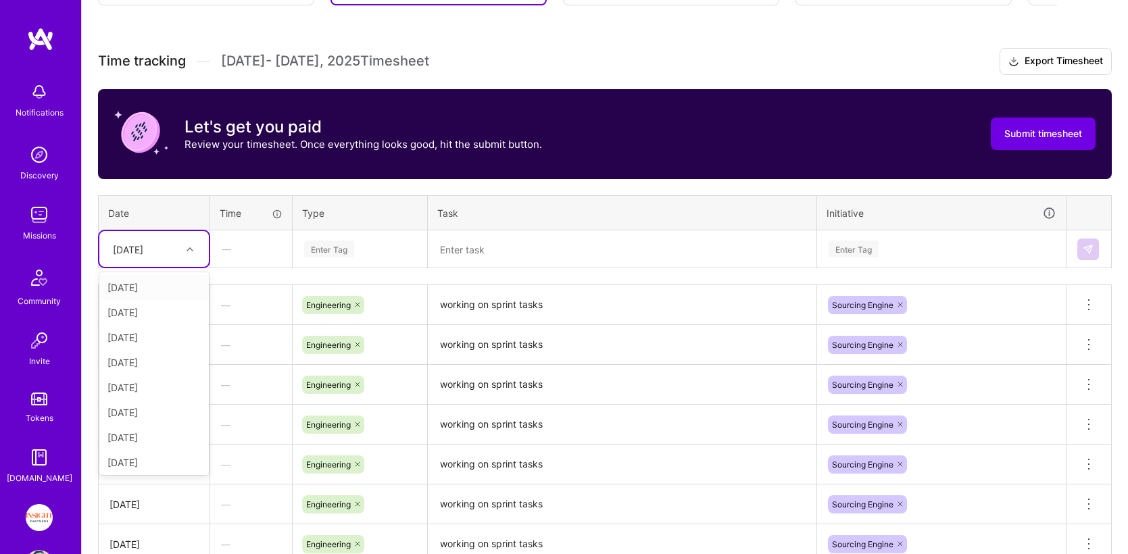
click at [170, 266] on div "[DATE]" at bounding box center [153, 249] width 109 height 36
click at [166, 382] on div "[DATE]" at bounding box center [153, 384] width 109 height 25
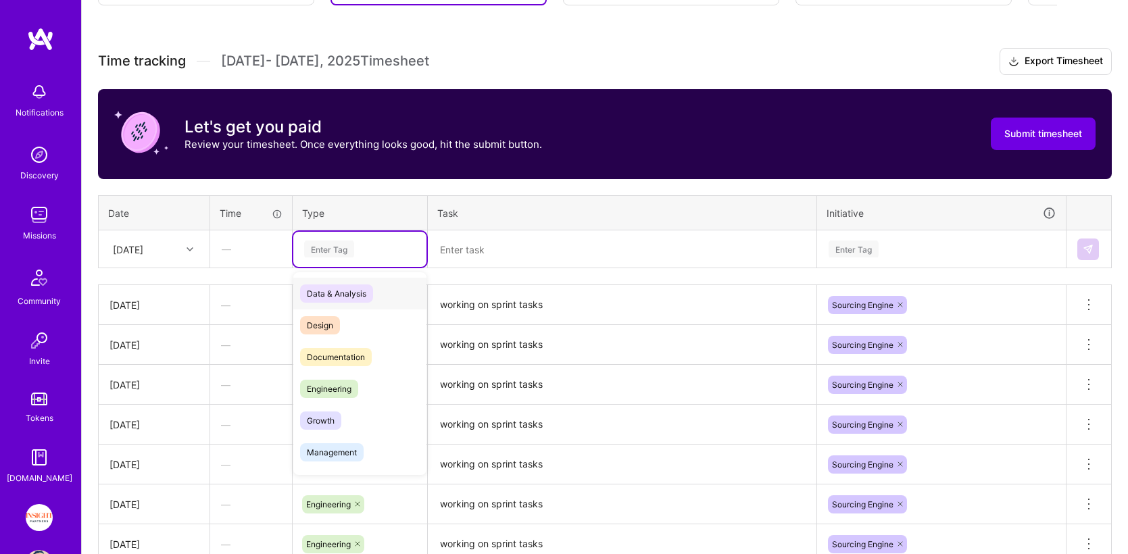
click at [341, 249] on div "Enter Tag" at bounding box center [329, 248] width 50 height 21
click at [353, 380] on span "Engineering" at bounding box center [329, 389] width 58 height 18
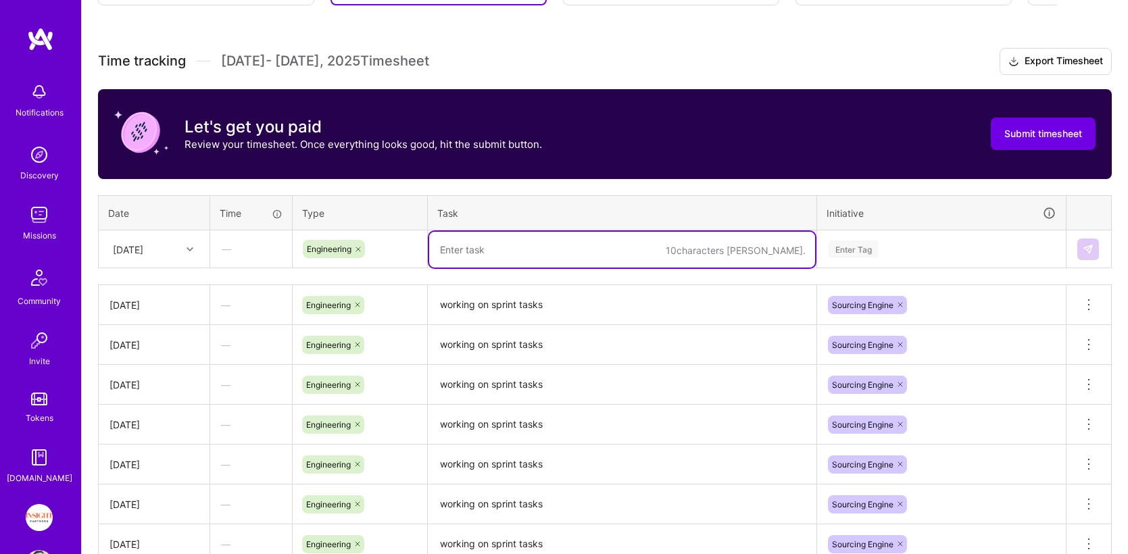
click at [452, 253] on textarea at bounding box center [622, 250] width 386 height 36
paste textarea "working on sprint tasks"
type textarea "working on sprint tasks"
click at [909, 241] on div "Enter Tag" at bounding box center [941, 249] width 228 height 17
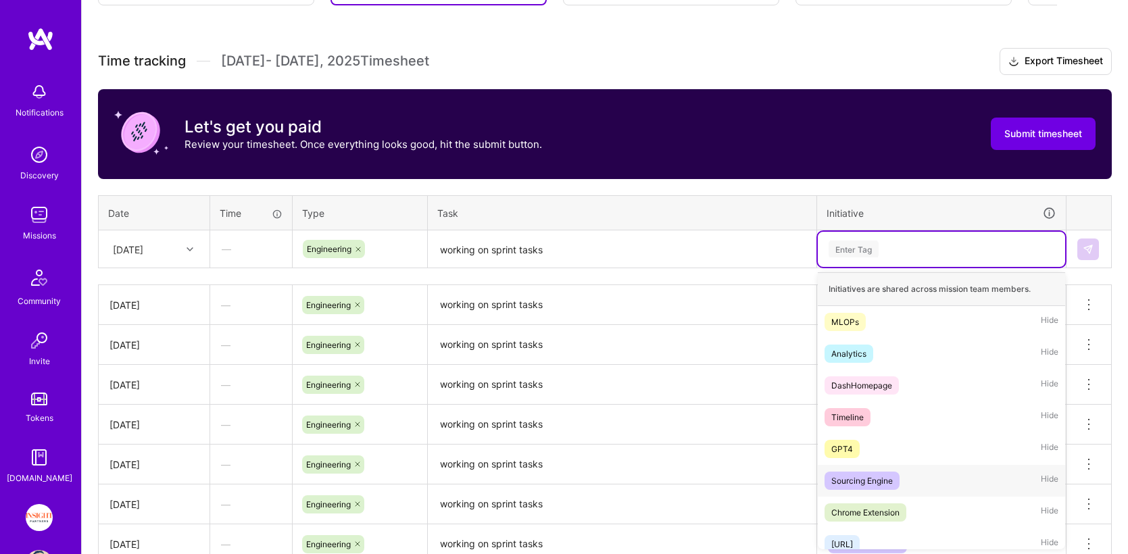
click at [868, 472] on span "Sourcing Engine" at bounding box center [861, 481] width 75 height 18
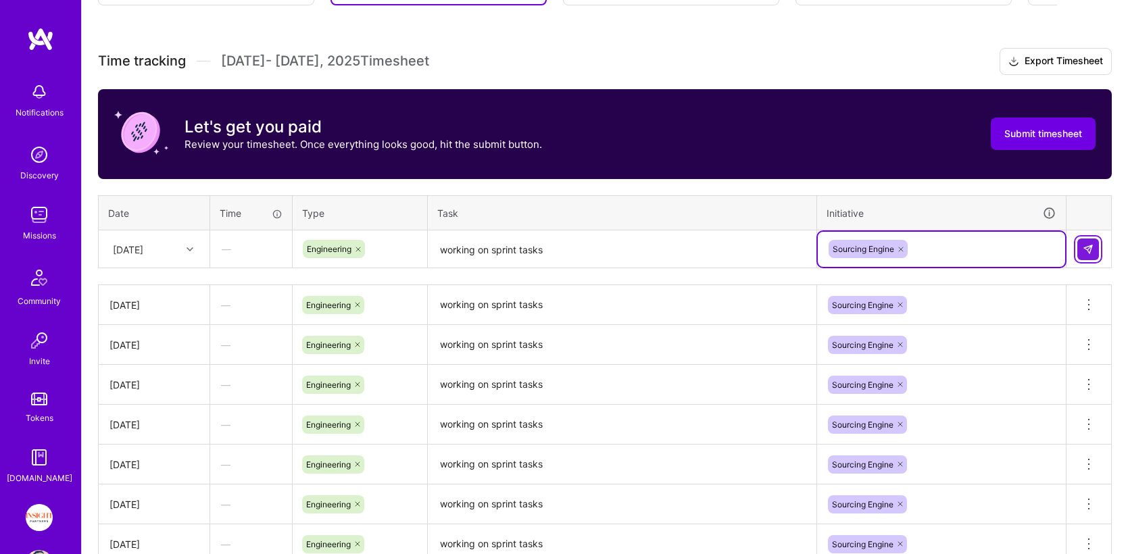
click at [1082, 245] on img at bounding box center [1087, 249] width 11 height 11
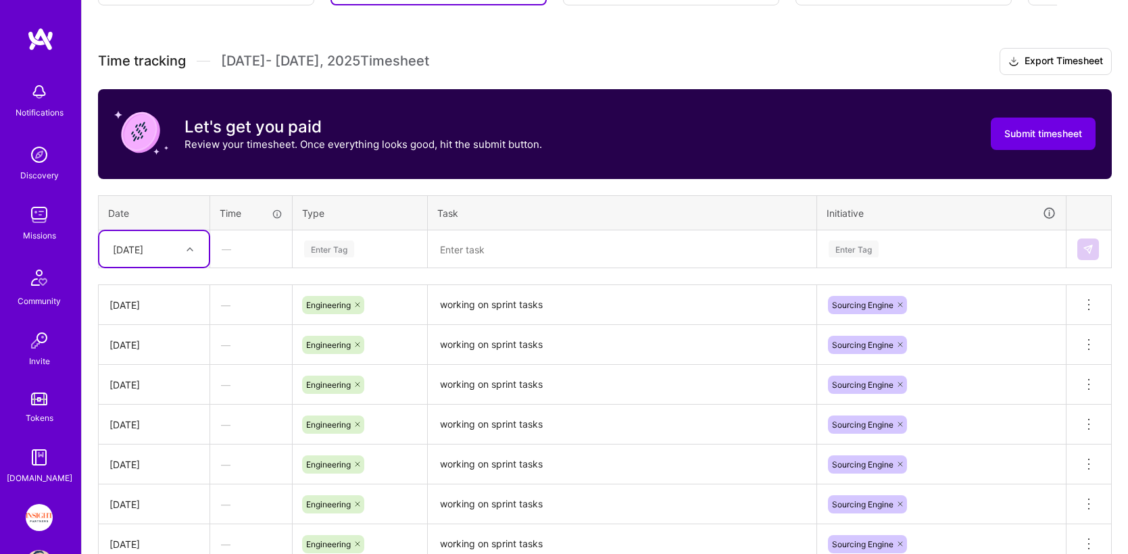
click at [92, 265] on div "This is a full-time [MEDICAL_DATA] mission, with a monthly rate of $13,000 per …" at bounding box center [605, 282] width 1046 height 850
click at [186, 246] on icon at bounding box center [189, 249] width 7 height 7
click at [169, 410] on div "[DATE]" at bounding box center [153, 409] width 109 height 25
click at [343, 263] on div "Enter Tag" at bounding box center [359, 249] width 133 height 35
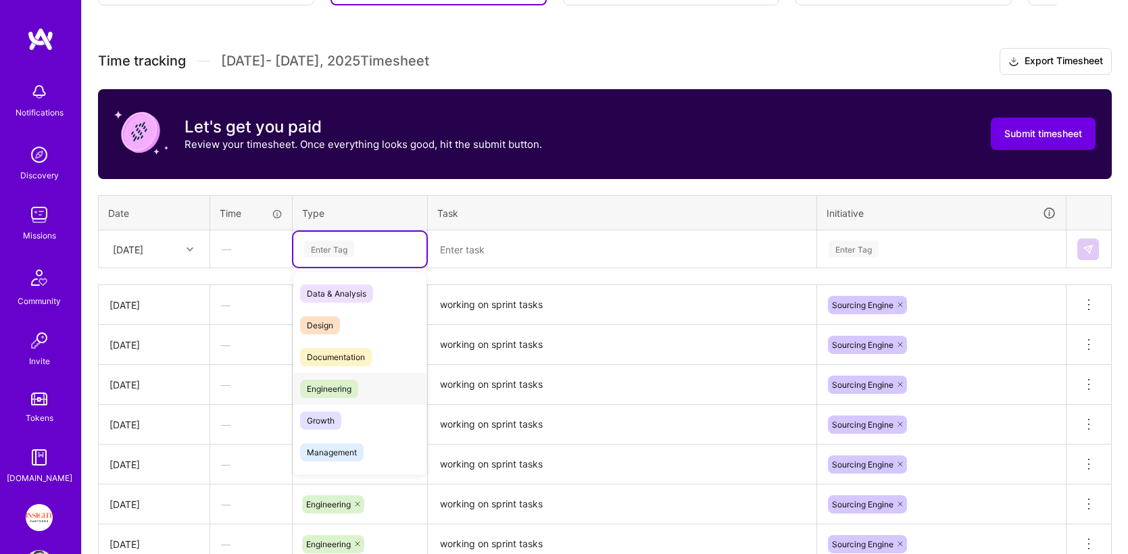
click at [359, 388] on div "Engineering" at bounding box center [359, 389] width 133 height 32
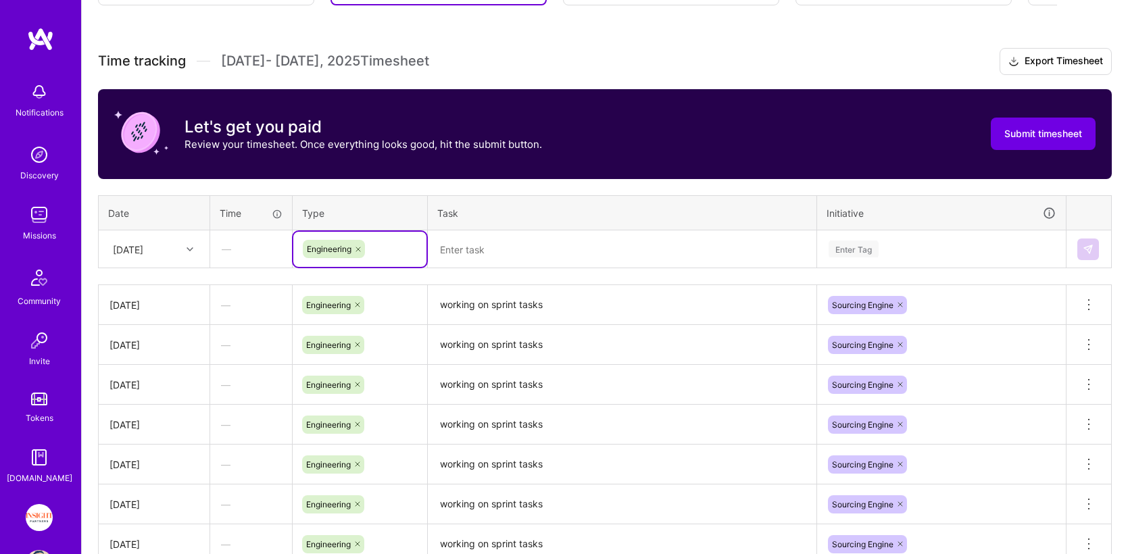
click at [484, 245] on textarea at bounding box center [622, 250] width 386 height 36
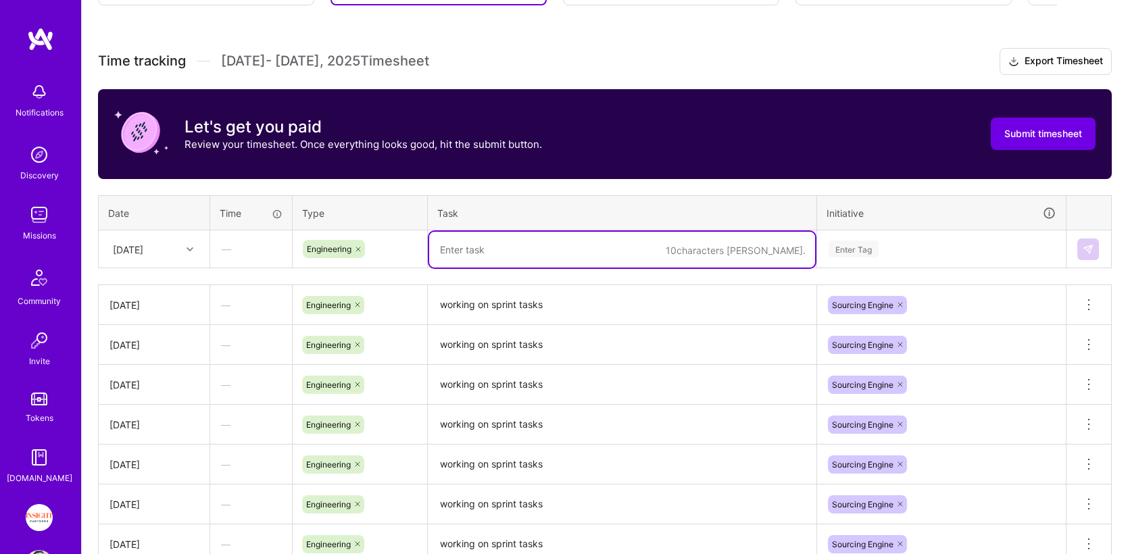
paste textarea "working on sprint tasks"
type textarea "working on sprint tasks"
click at [886, 247] on div "Enter Tag" at bounding box center [941, 249] width 228 height 17
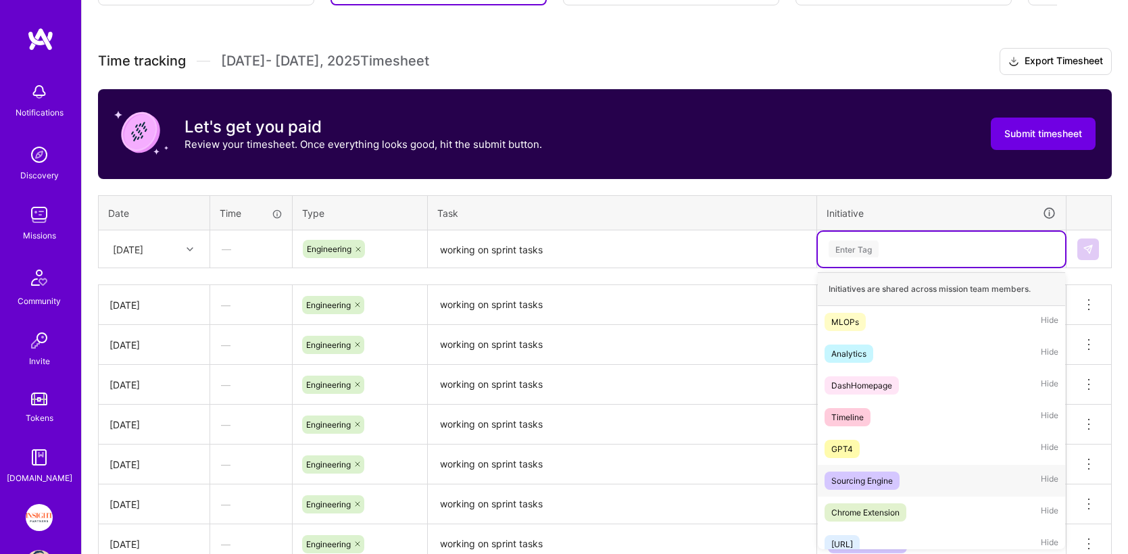
click at [874, 478] on div "Sourcing Engine" at bounding box center [861, 481] width 61 height 14
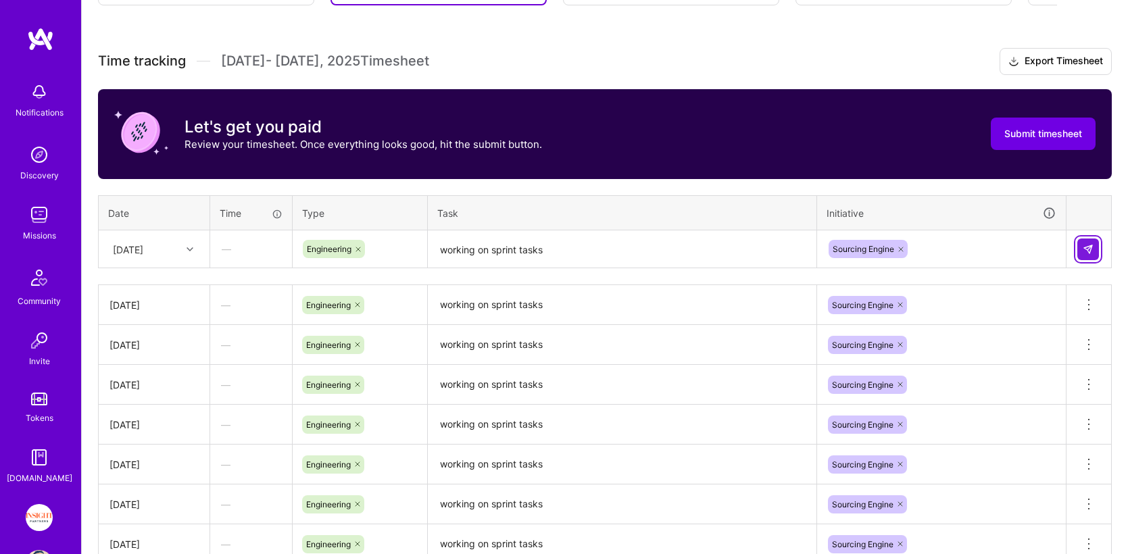
click at [1078, 247] on button at bounding box center [1088, 249] width 22 height 22
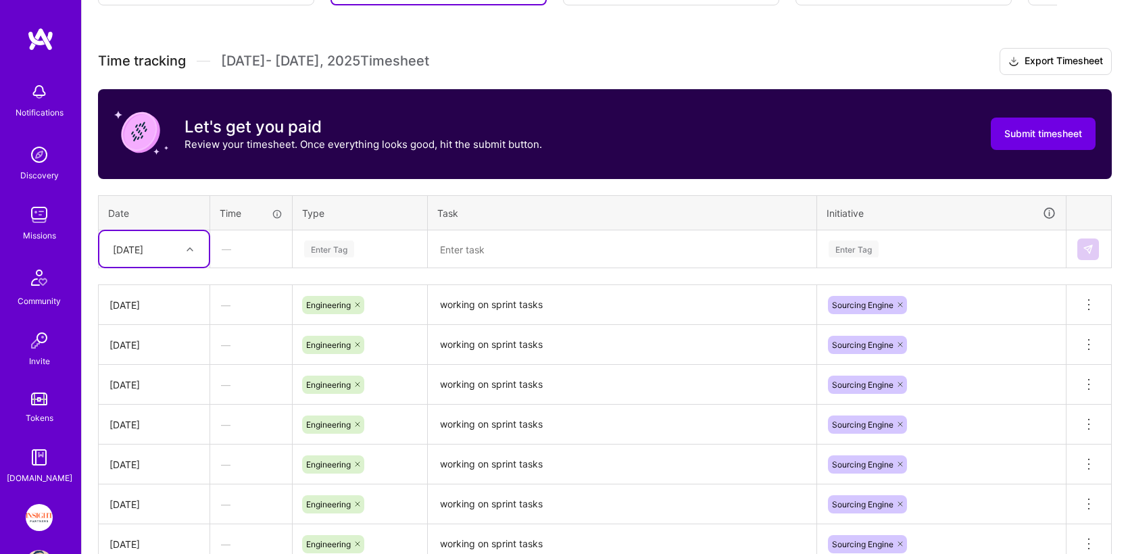
scroll to position [568, 0]
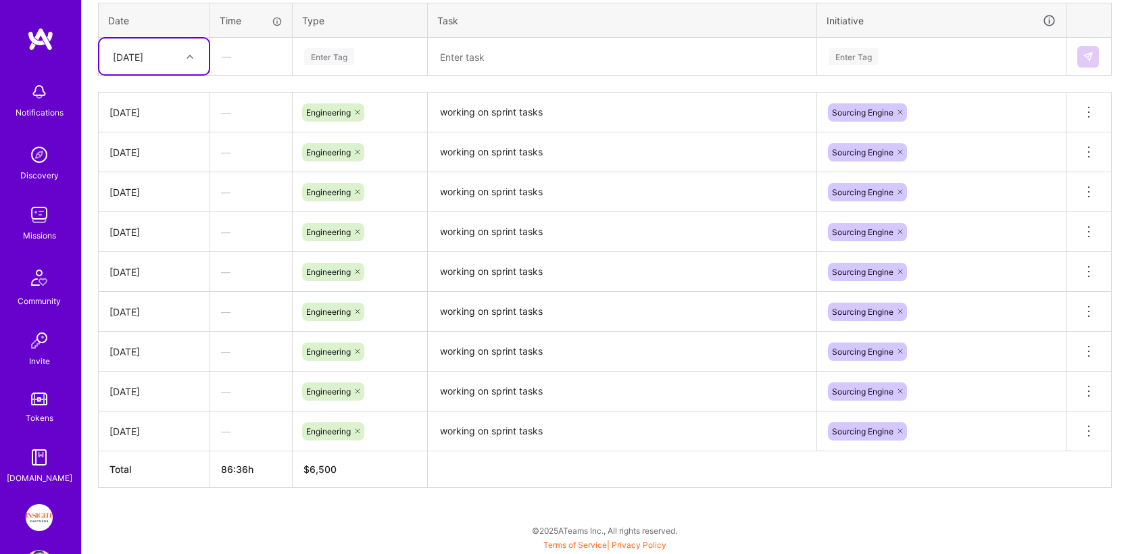
click at [143, 58] on div "[DATE]" at bounding box center [128, 56] width 30 height 14
click at [163, 243] on div "[DATE]" at bounding box center [153, 242] width 109 height 25
click at [315, 54] on div "Enter Tag" at bounding box center [329, 56] width 50 height 21
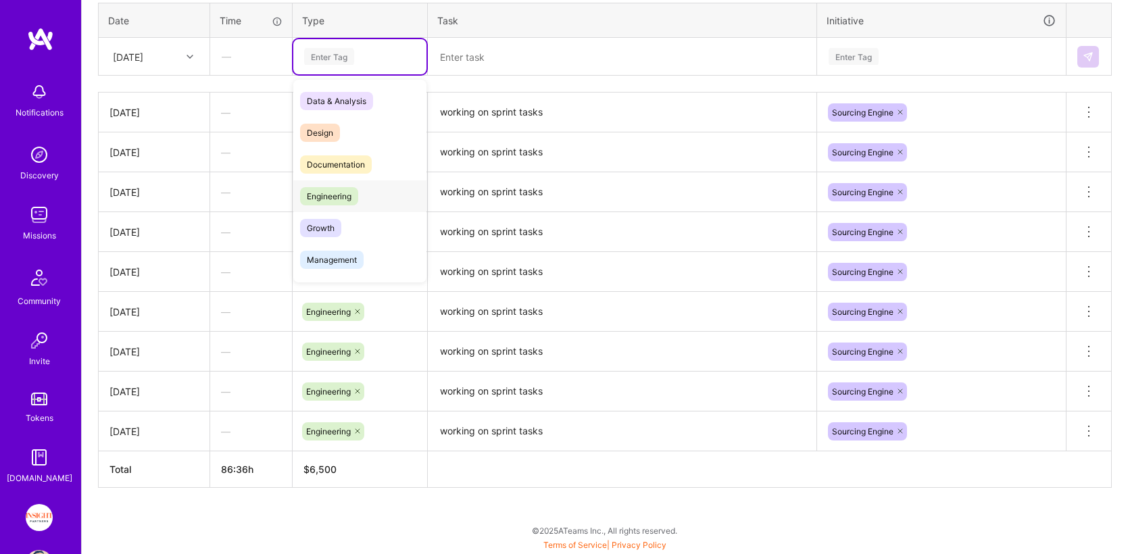
drag, startPoint x: 347, startPoint y: 201, endPoint x: 410, endPoint y: 151, distance: 80.3
click at [347, 201] on span "Engineering" at bounding box center [329, 196] width 58 height 18
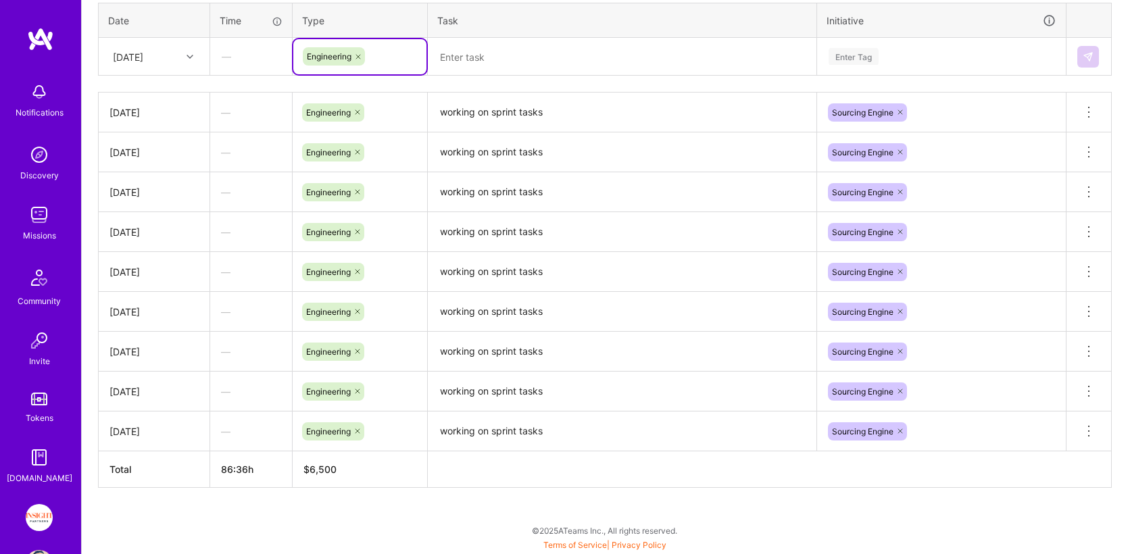
click at [518, 46] on textarea at bounding box center [622, 57] width 386 height 36
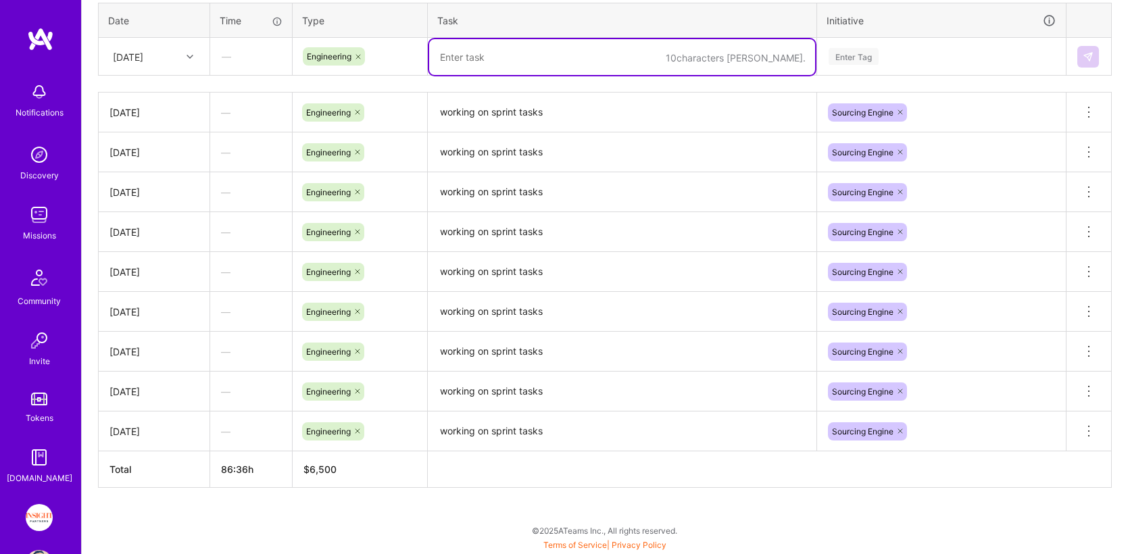
paste textarea "working on sprint tasks"
type textarea "working on sprint tasks"
click at [939, 61] on div "Enter Tag" at bounding box center [941, 56] width 228 height 17
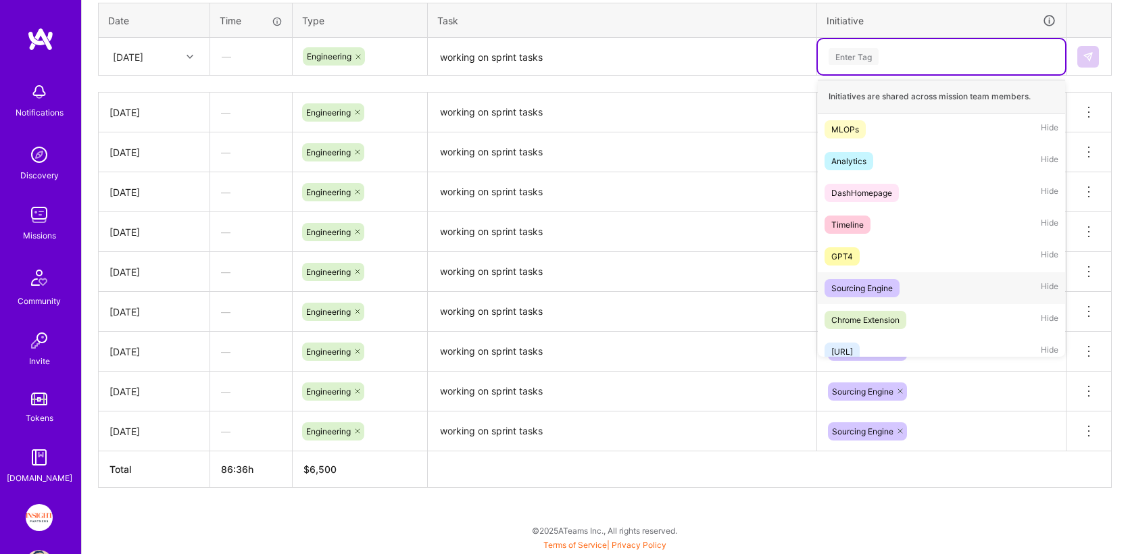
click at [879, 298] on div "Sourcing Engine Hide" at bounding box center [940, 288] width 247 height 32
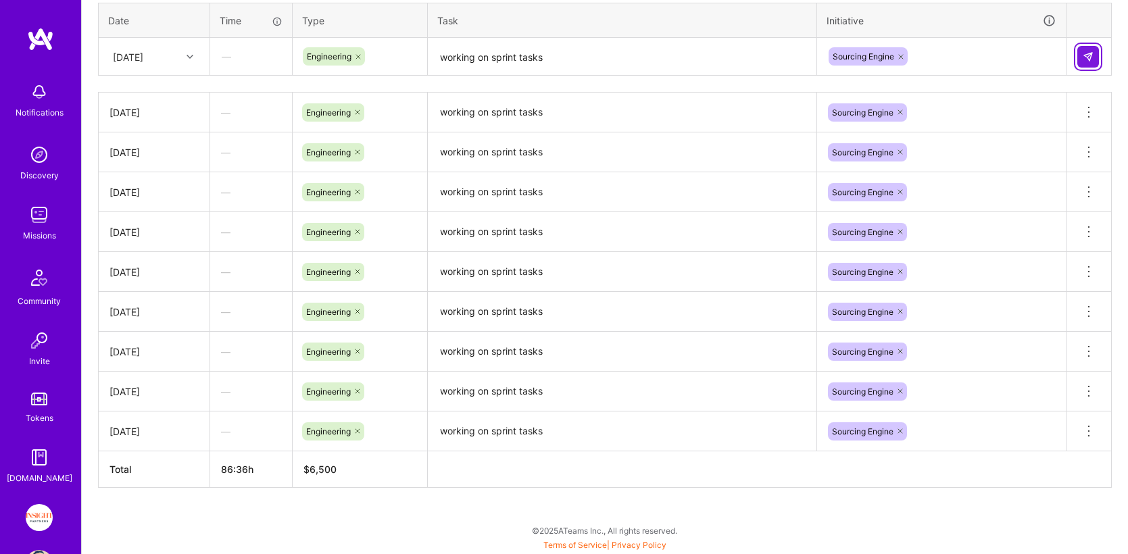
click at [1094, 64] on button at bounding box center [1088, 57] width 22 height 22
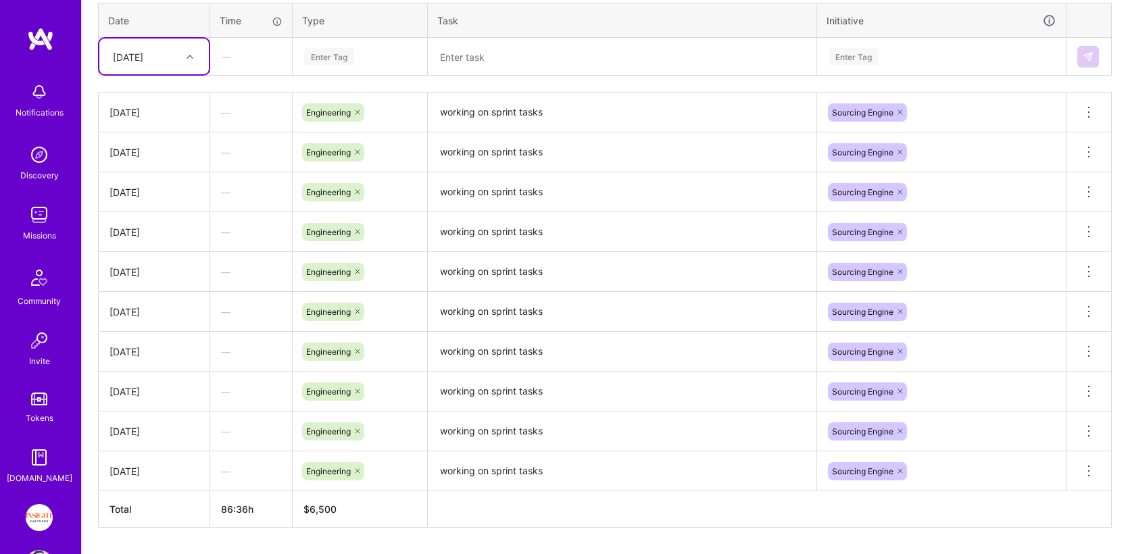
click at [175, 59] on div "[DATE]" at bounding box center [143, 56] width 75 height 22
click at [149, 266] on div "[DATE]" at bounding box center [153, 267] width 109 height 25
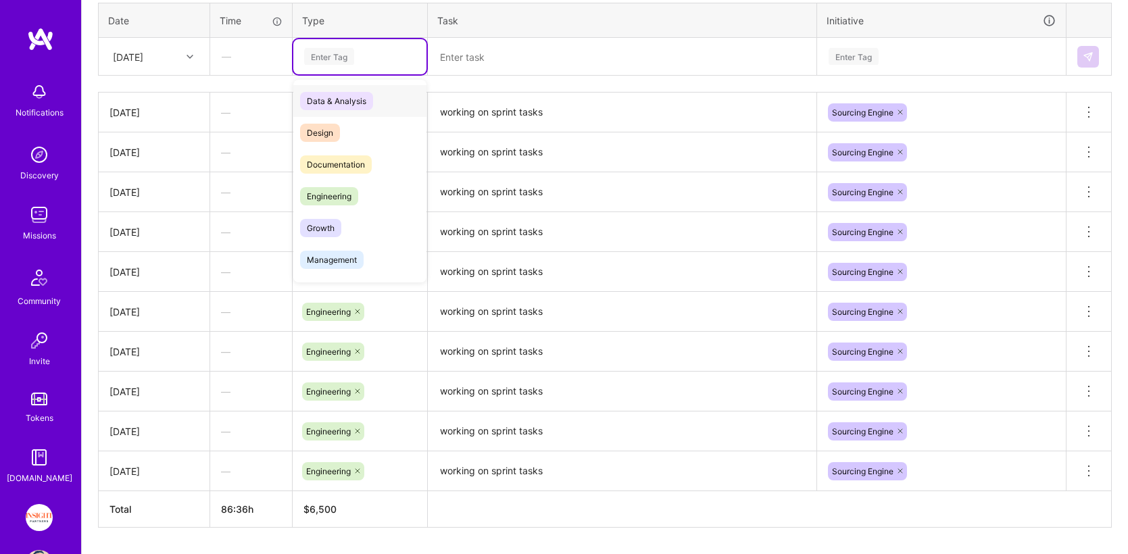
click at [335, 61] on div "Enter Tag" at bounding box center [329, 56] width 50 height 21
click at [351, 194] on span "Engineering" at bounding box center [329, 196] width 58 height 18
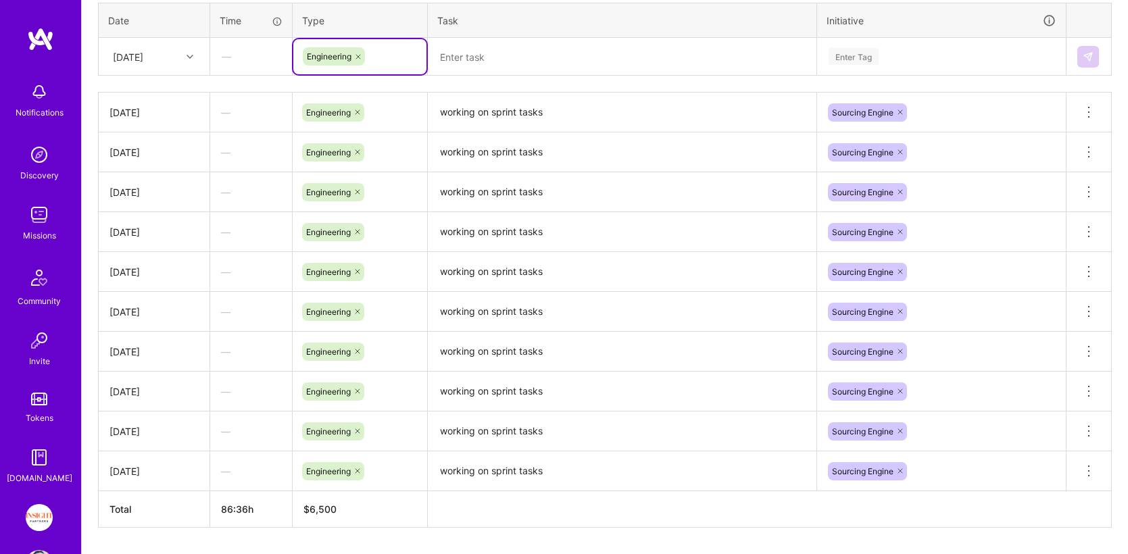
click at [490, 74] on textarea at bounding box center [622, 57] width 386 height 36
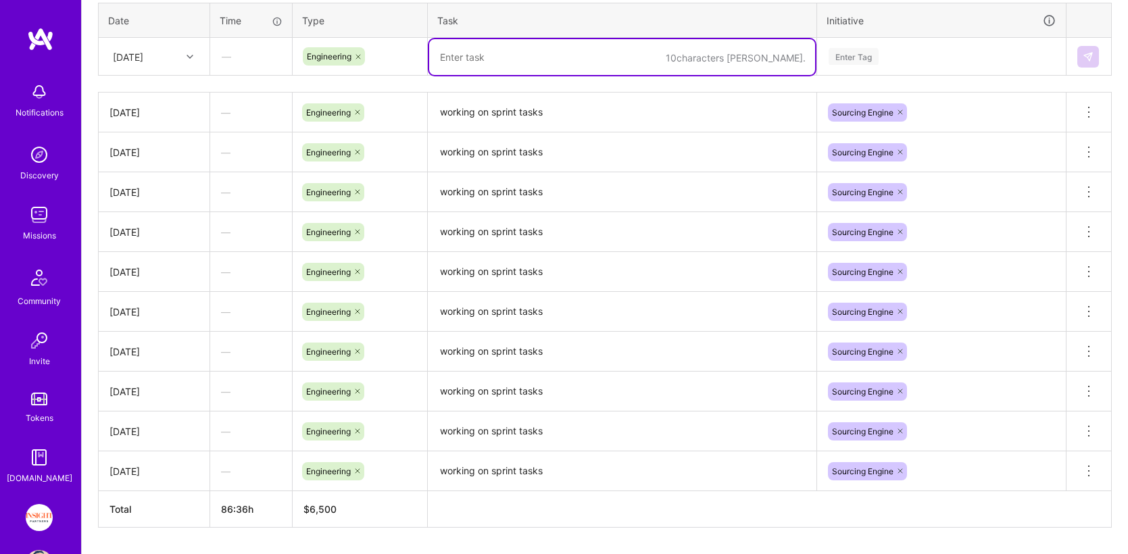
paste textarea "working on sprint tasks"
type textarea "working on sprint tasks"
click at [842, 68] on div "Enter Tag" at bounding box center [940, 56] width 247 height 35
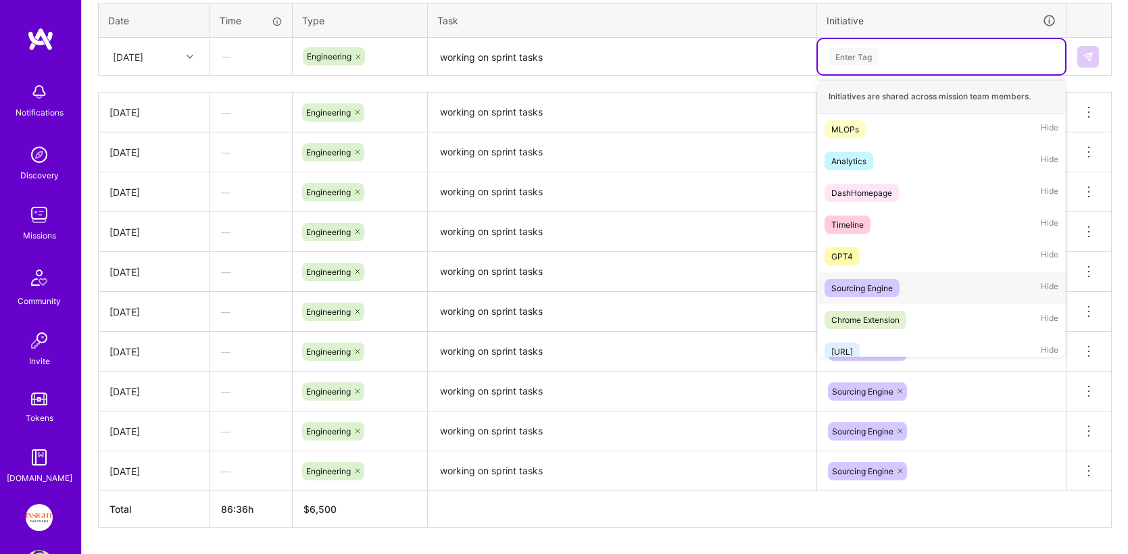
click at [861, 284] on div "Sourcing Engine" at bounding box center [861, 288] width 61 height 14
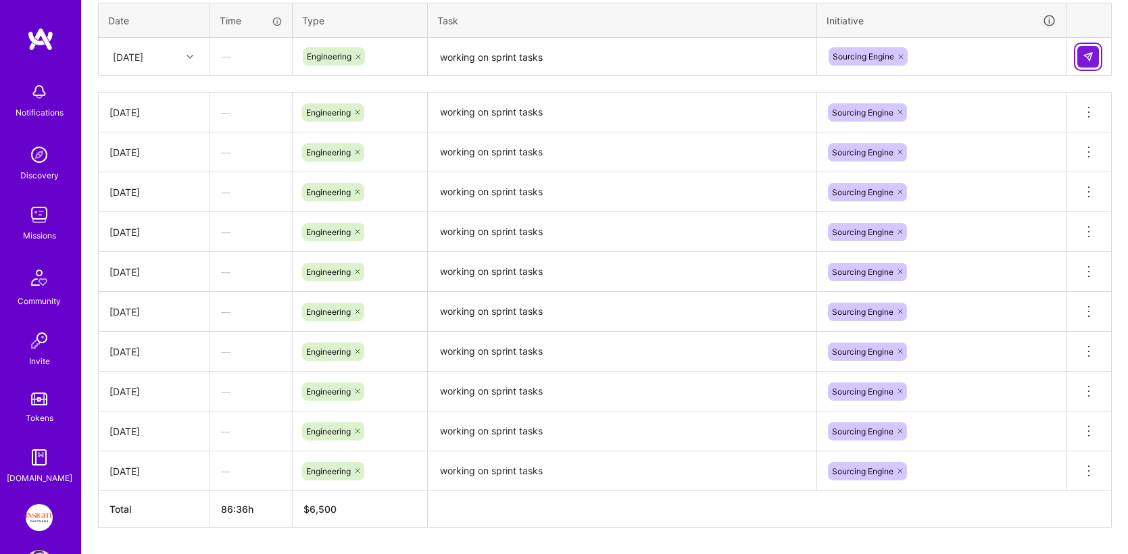
click at [1097, 55] on button at bounding box center [1088, 57] width 22 height 22
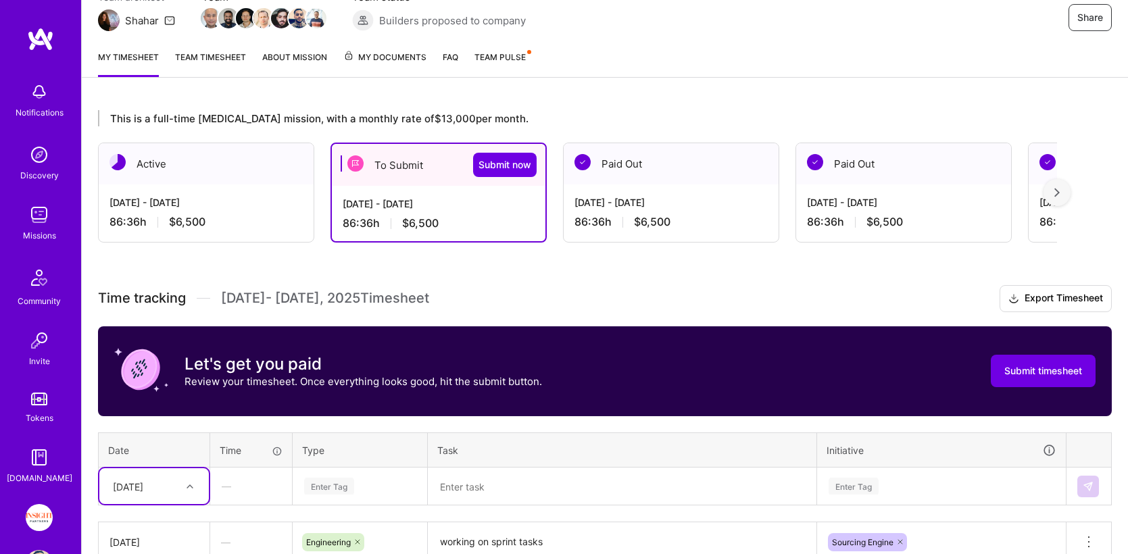
scroll to position [80, 0]
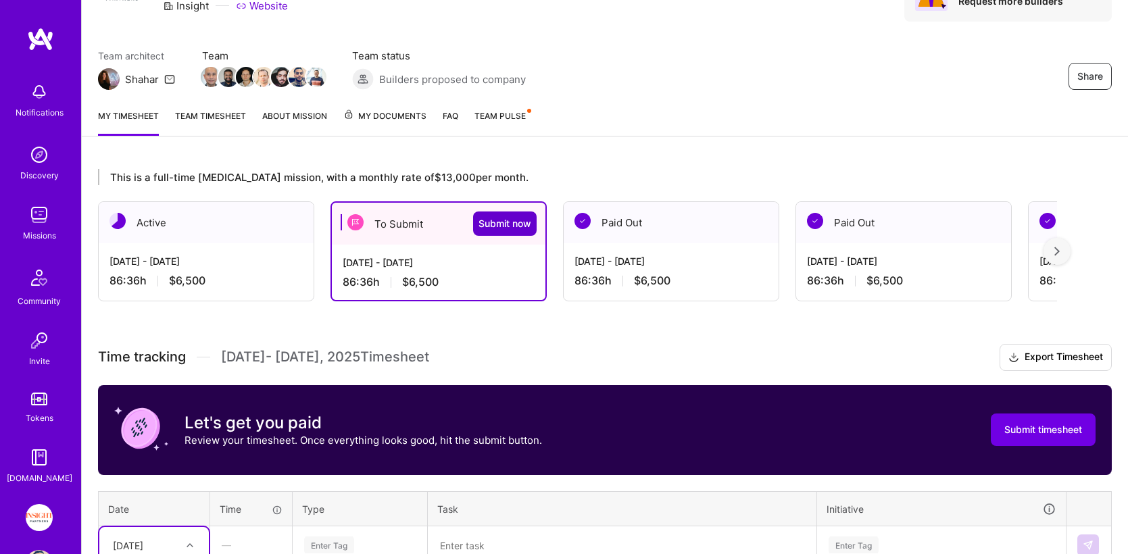
click at [505, 226] on span "Submit now" at bounding box center [504, 224] width 53 height 14
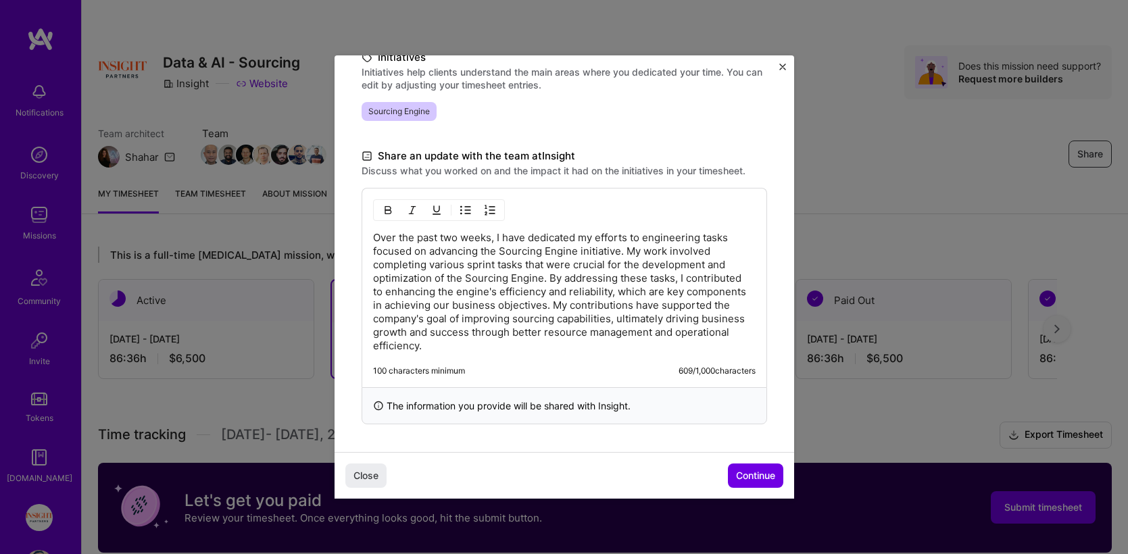
scroll to position [3, 0]
click at [772, 474] on span "Continue" at bounding box center [755, 476] width 39 height 14
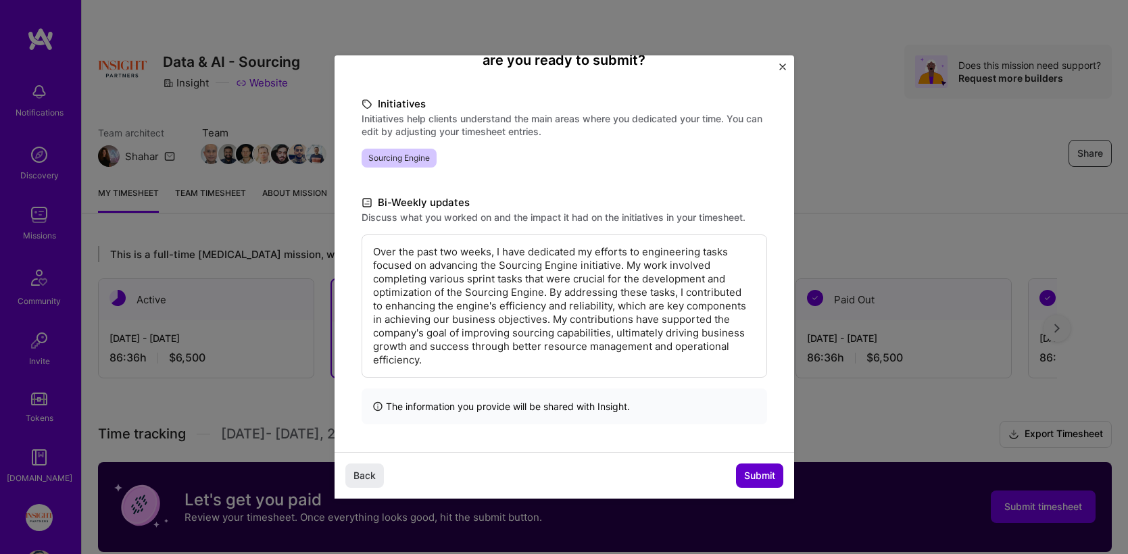
scroll to position [147, 0]
click at [759, 475] on span "Submit" at bounding box center [759, 476] width 31 height 14
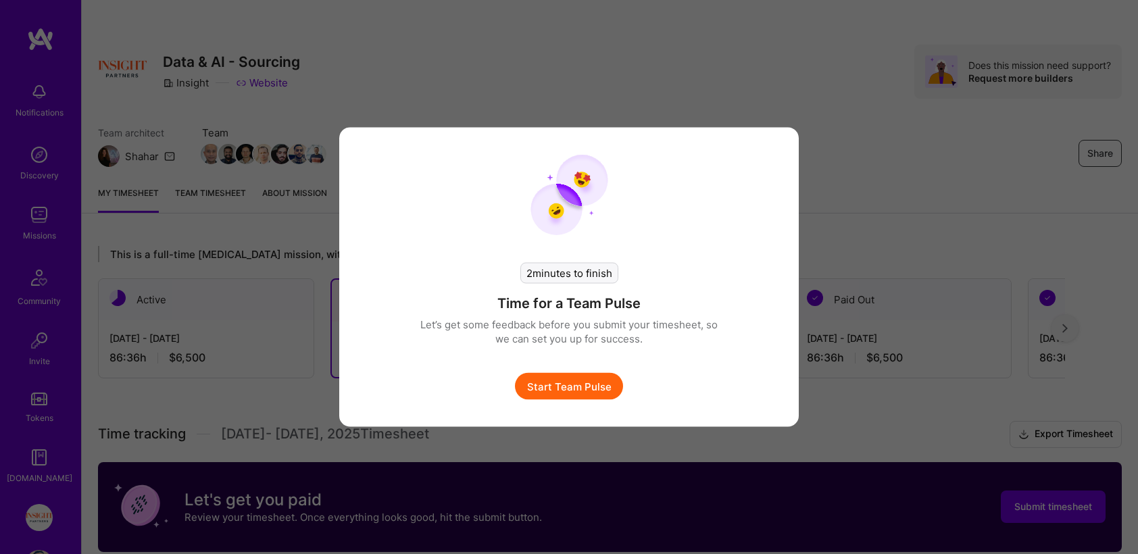
click at [587, 386] on button "Start Team Pulse" at bounding box center [569, 386] width 108 height 27
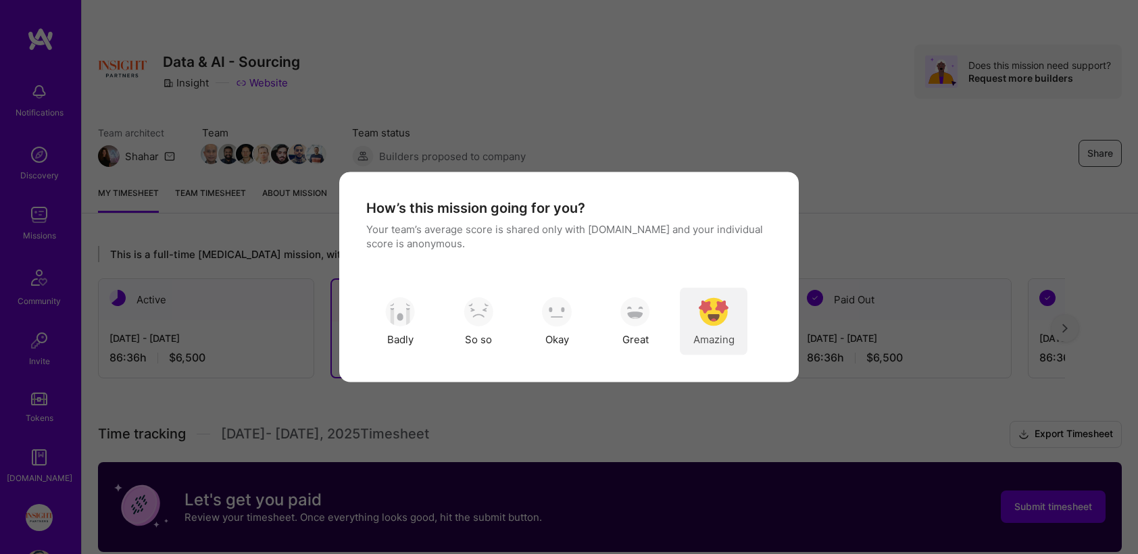
click at [719, 325] on img "modal" at bounding box center [714, 312] width 30 height 30
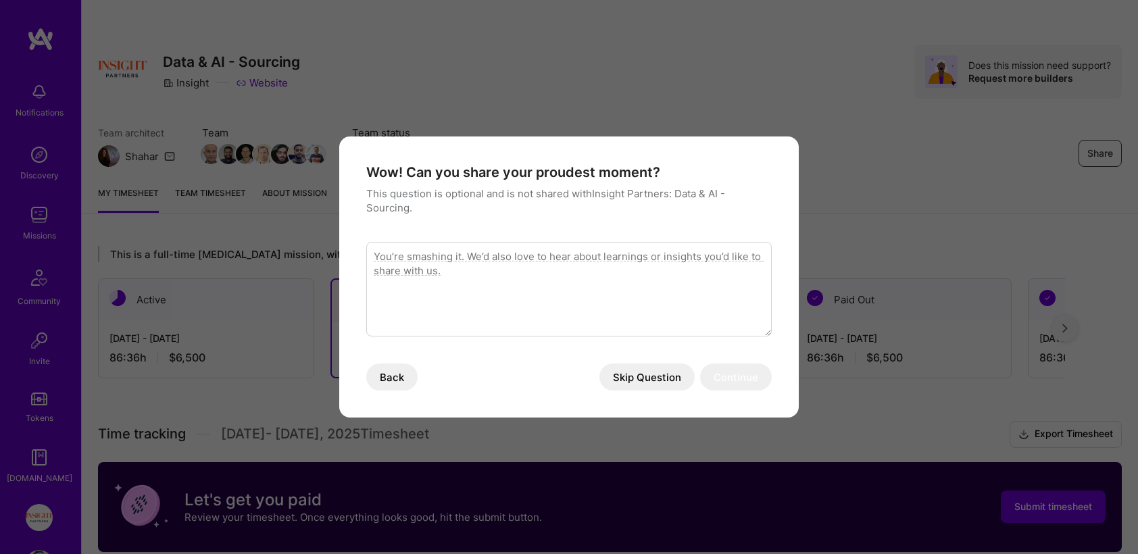
click at [628, 376] on button "Skip Question" at bounding box center [646, 376] width 95 height 27
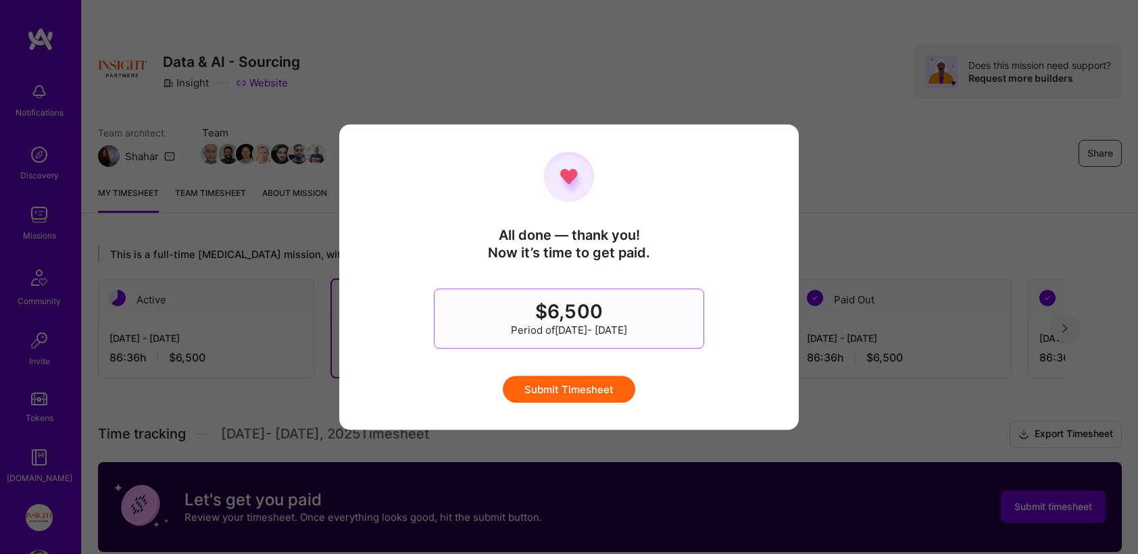
click at [609, 389] on button "Submit Timesheet" at bounding box center [569, 389] width 132 height 27
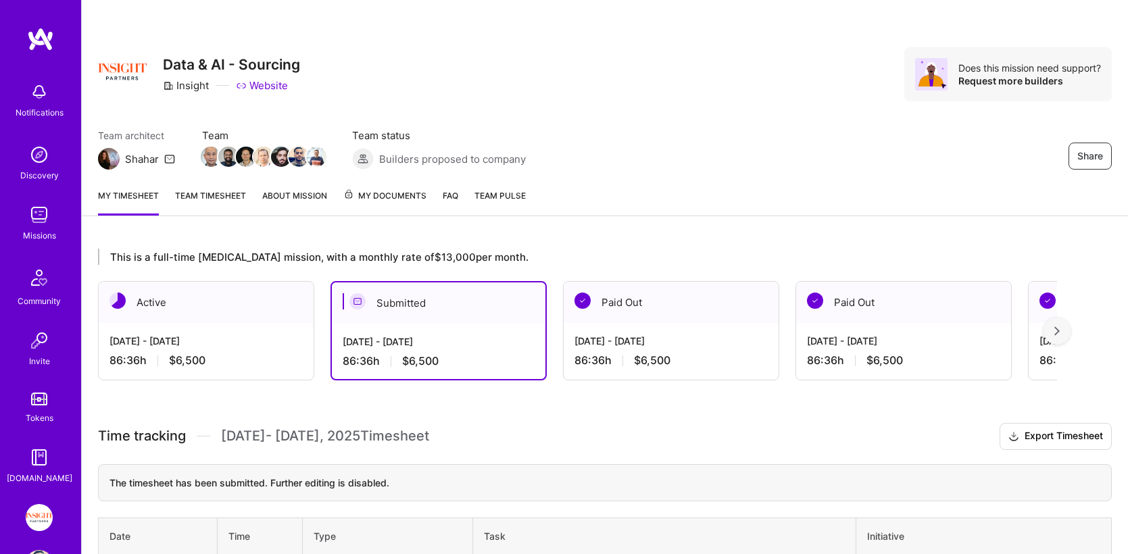
scroll to position [27, 0]
